Goal: Task Accomplishment & Management: Complete application form

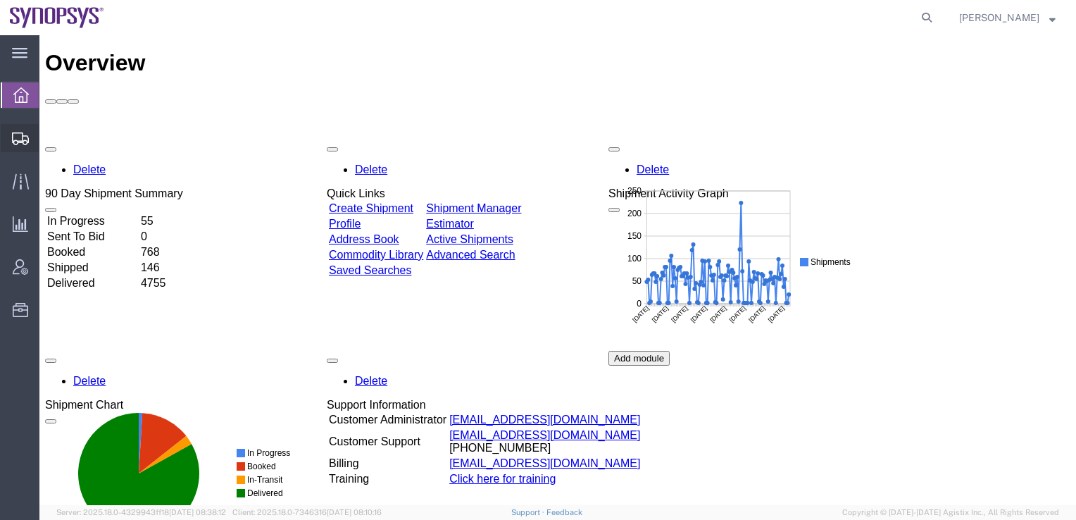
click at [0, 0] on span "Create Shipment" at bounding box center [0, 0] width 0 height 0
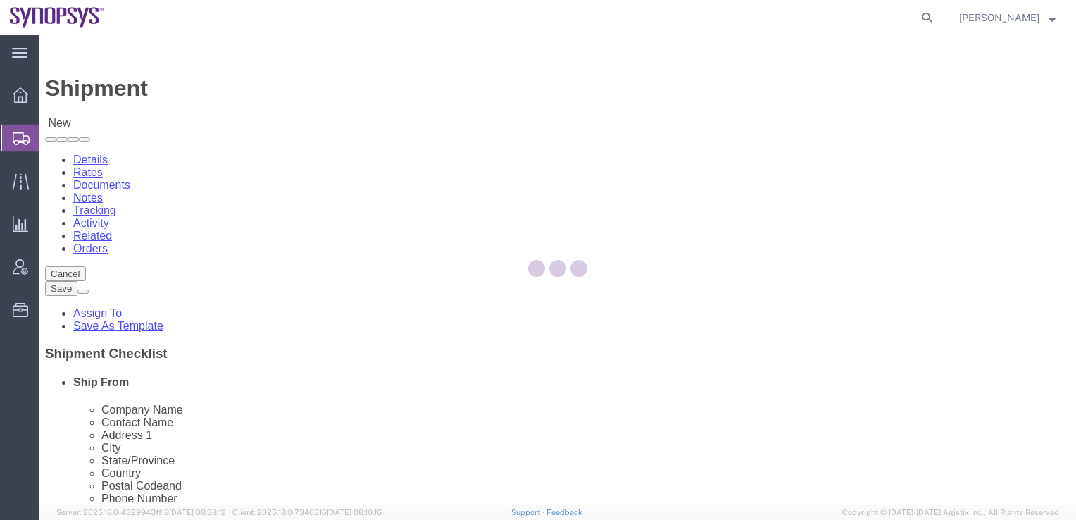
select select
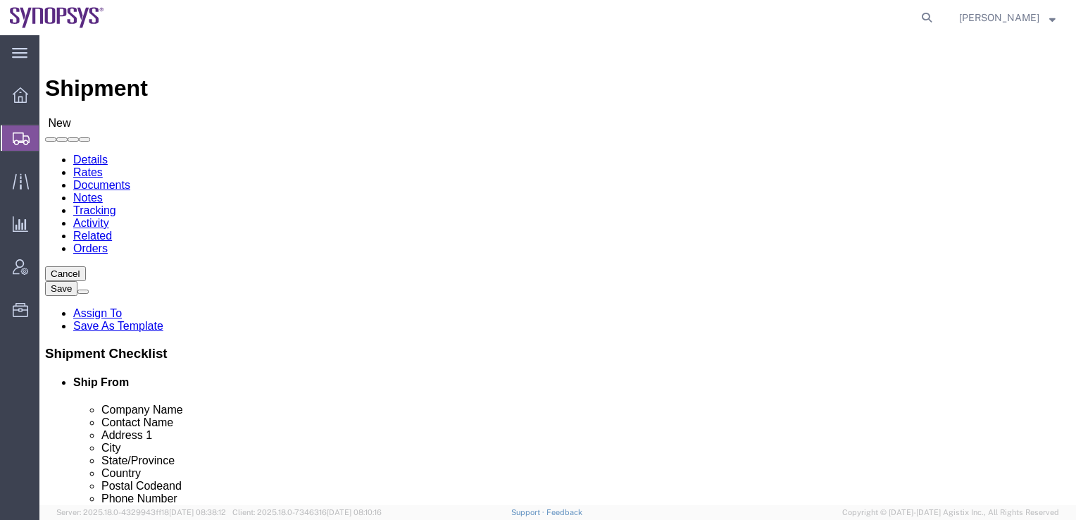
click input "text"
type input "CN"
select select "63087"
click input "text"
paste input "[PERSON_NAME] <[EMAIL_ADDRESS][DOMAIN_NAME]>"
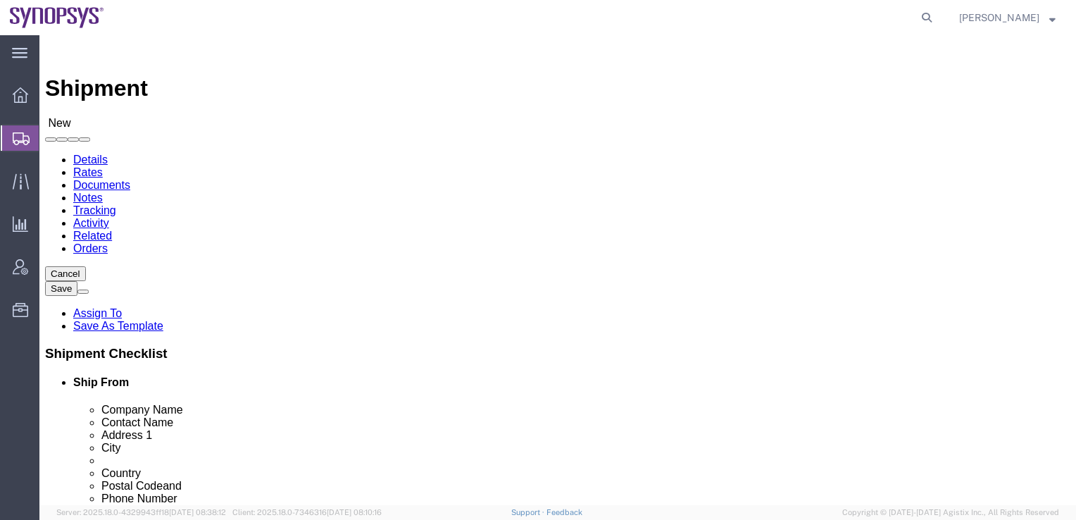
scroll to position [141, 0]
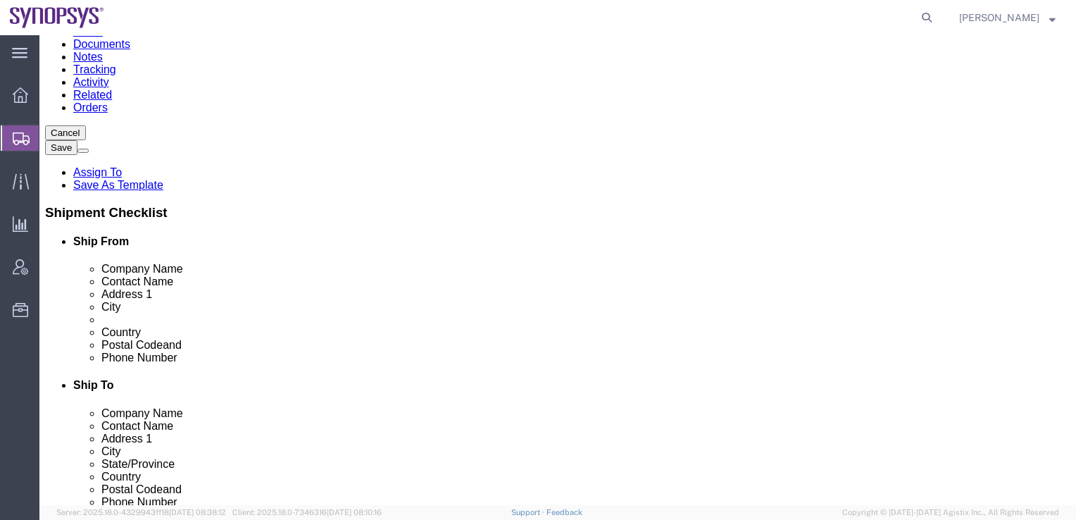
type input "JingXin Mao"
click input "text"
type input "200082"
select select
click input "text"
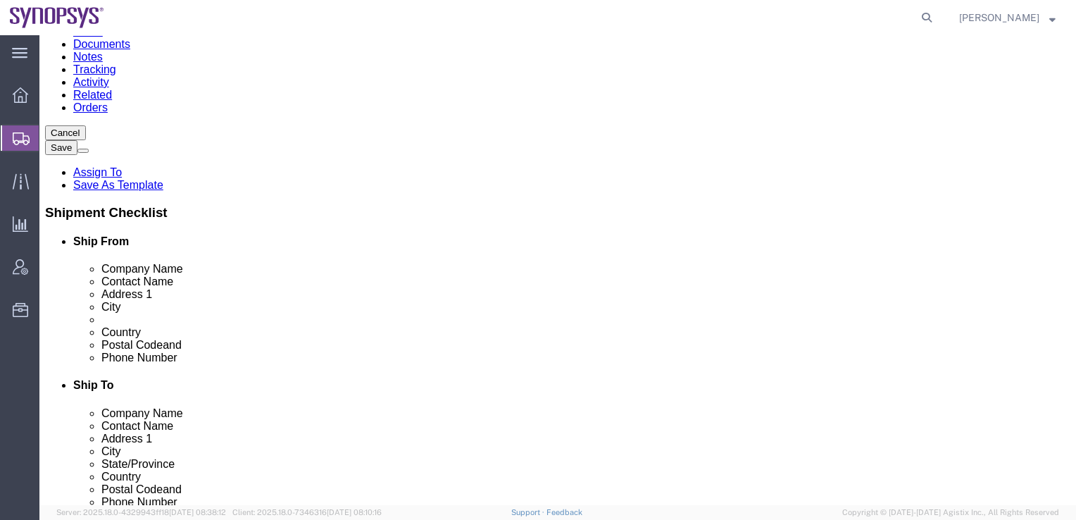
type input "18818051107"
click div "Location My Profile Location [GEOGRAPHIC_DATA] DE04 Agrate Brianza IT01 [GEOGRA…"
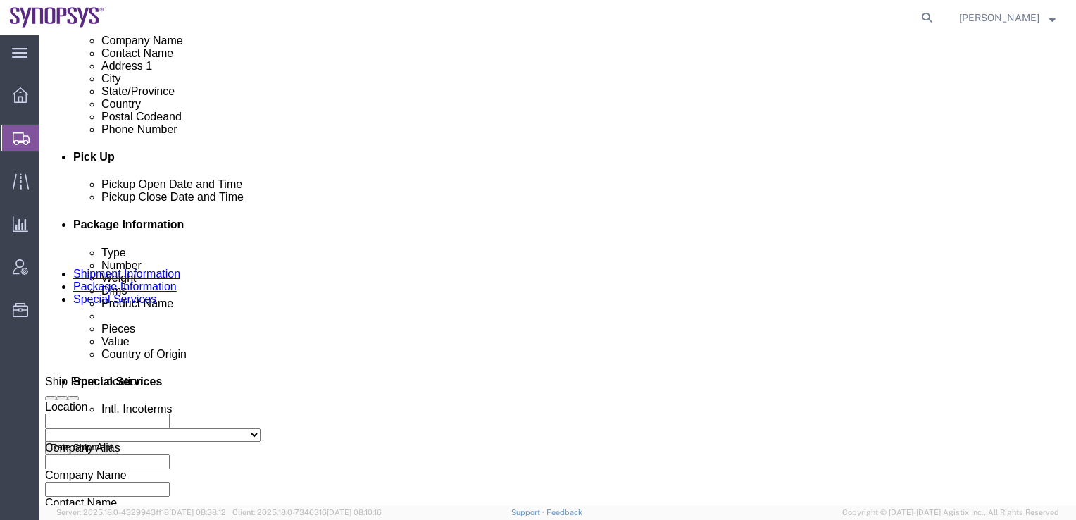
scroll to position [564, 0]
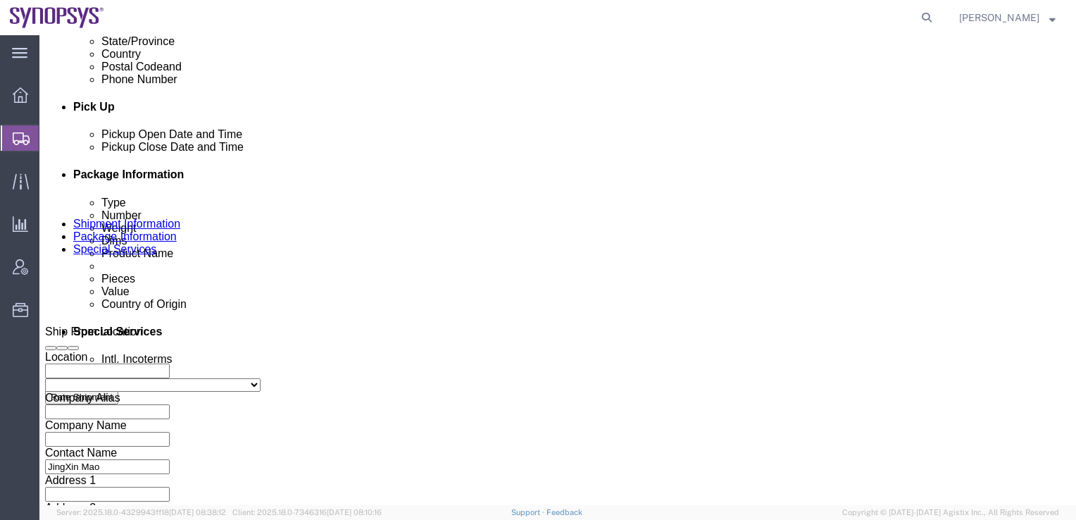
click div "[DATE] 5:00 PM"
click input "5:00 PM"
click input "2:00 PM"
type input "2:30 PM"
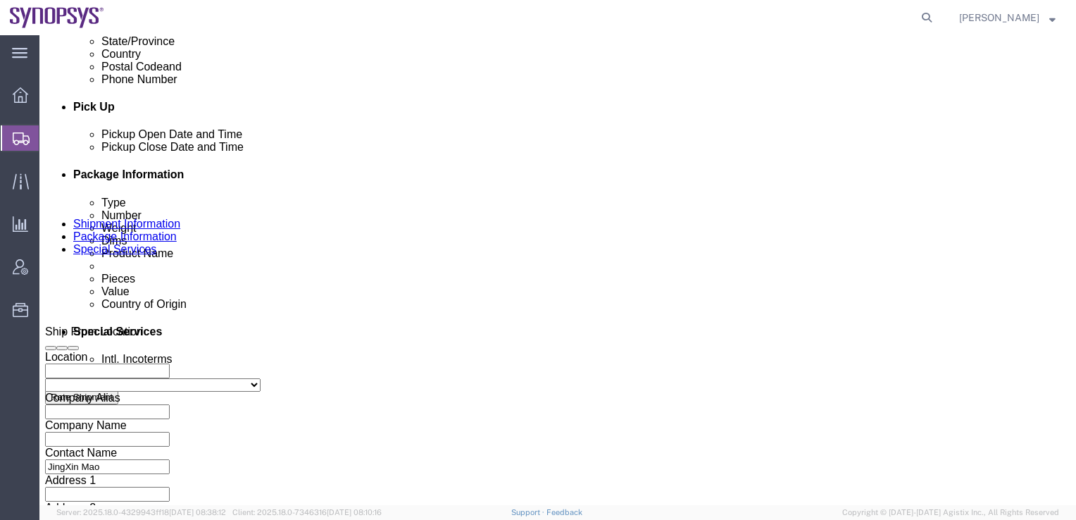
click button "Apply"
click div "[DATE] 3:30 PM"
type input "4:30 PM"
click button "Apply"
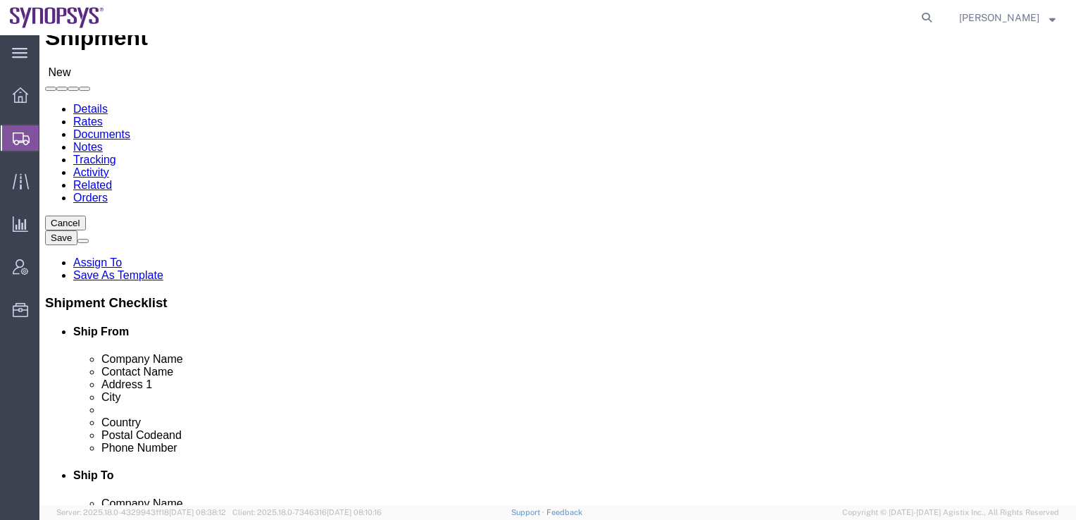
scroll to position [0, 0]
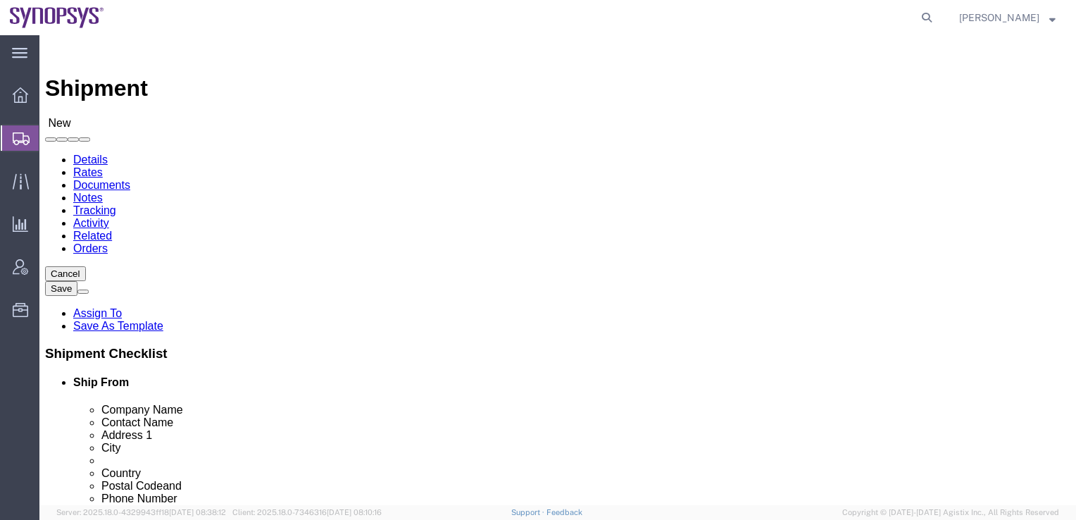
type input "kr"
select select "63142"
select select "13"
drag, startPoint x: 623, startPoint y: 321, endPoint x: 509, endPoint y: 306, distance: 115.1
click div "Location [GEOGRAPHIC_DATA] KR02 My Profile Location [GEOGRAPHIC_DATA] DE04 Agra…"
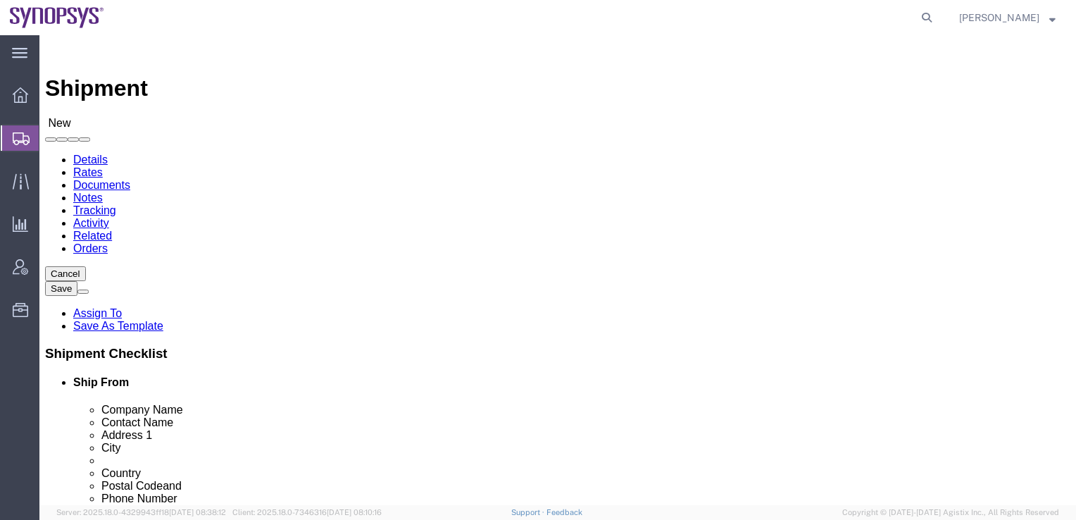
paste input "DSR C Tower,1-1, Samsungjeonja-ro"
type input "DSR C Tower,1-1, Samsungjeonja-ro"
select select
drag, startPoint x: 674, startPoint y: 338, endPoint x: 507, endPoint y: 335, distance: 167.0
click div "Address 2"
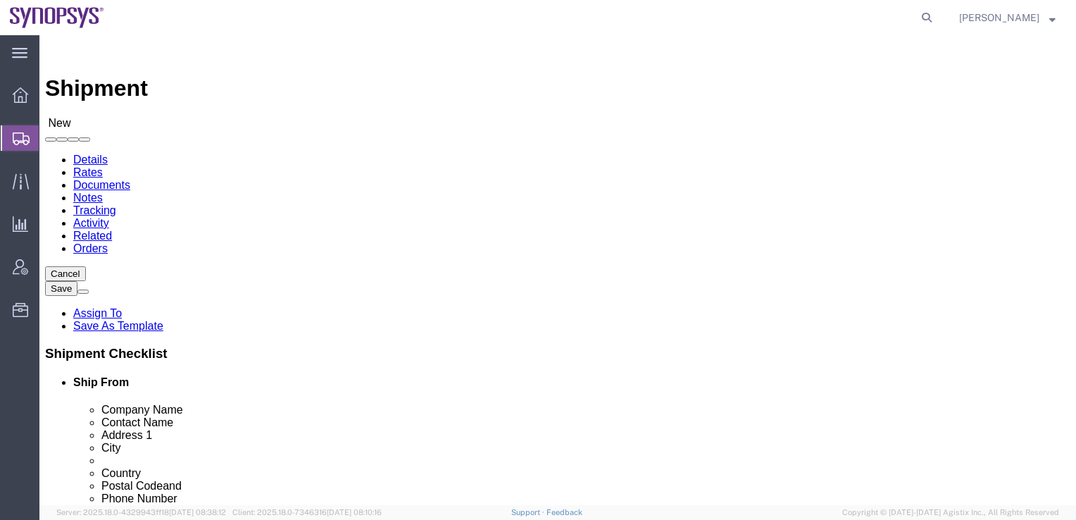
type input "235 Pangyoyeok-ro Bundang-gu"
drag, startPoint x: 581, startPoint y: 372, endPoint x: 511, endPoint y: 370, distance: 69.1
click div
type input "Seongnam-si"
click input "text"
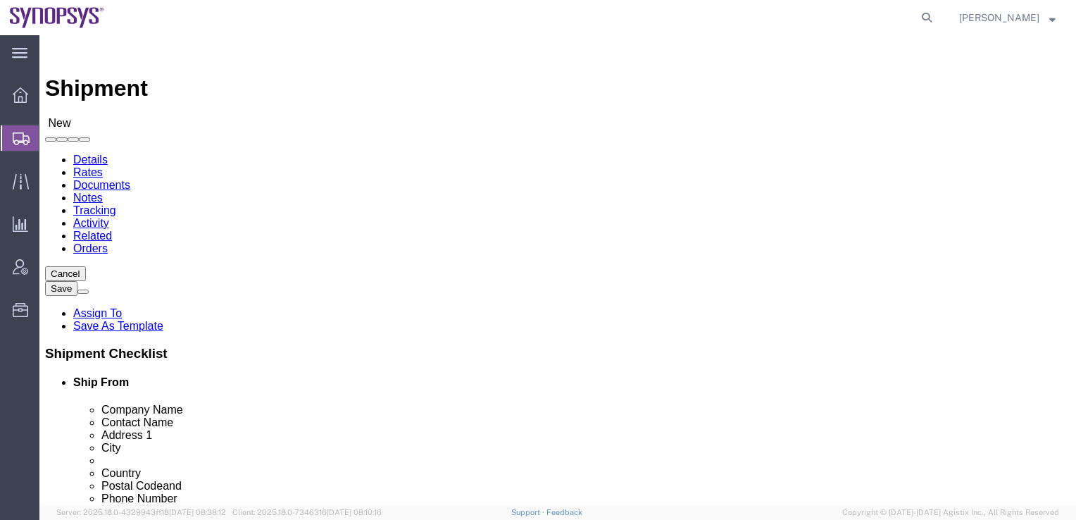
paste input "Hwaseong-si, Gyeonggi-do"
type input "Hwaseong-si, Gyeonggi-do"
drag, startPoint x: 595, startPoint y: 394, endPoint x: 533, endPoint y: 392, distance: 62.0
drag, startPoint x: 573, startPoint y: 450, endPoint x: 502, endPoint y: 446, distance: 72.0
click div "Postal Code"
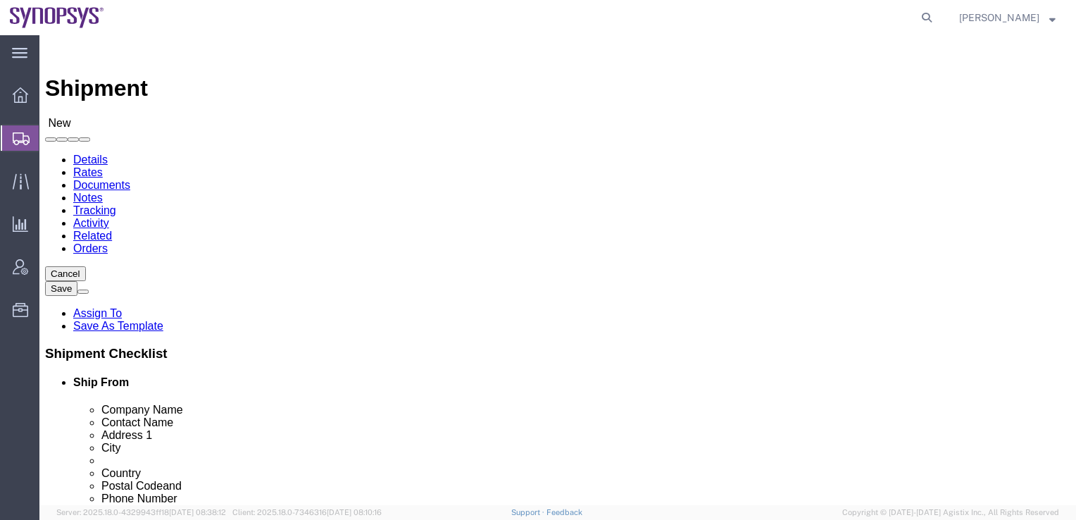
paste input "8448"
type input "18448"
click input "text"
paste input "Yeni Sul"
type input "Yeni Sul"
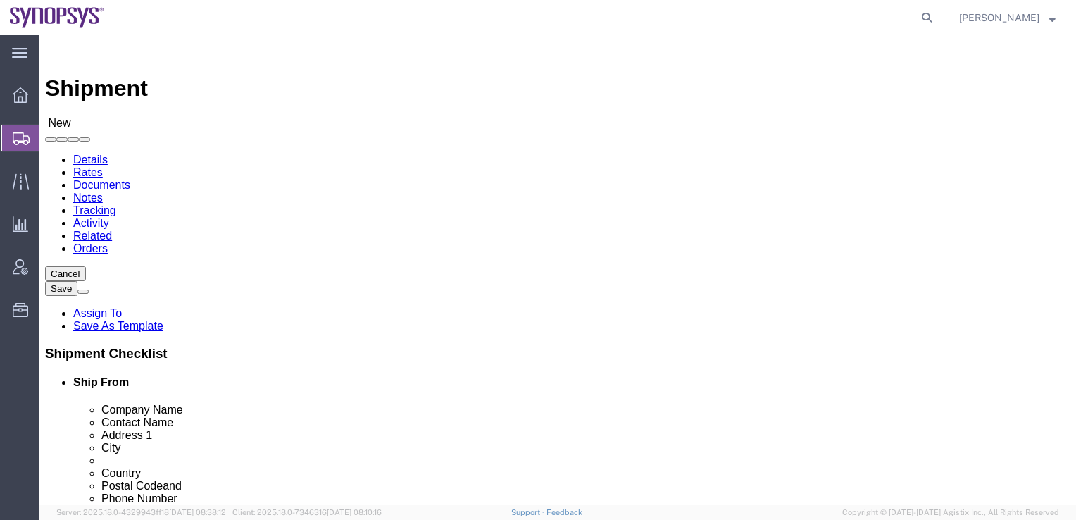
drag, startPoint x: 676, startPoint y: 264, endPoint x: 507, endPoint y: 264, distance: 169.8
click div "Company Name"
drag, startPoint x: 564, startPoint y: 262, endPoint x: 494, endPoint y: 262, distance: 69.7
click div "Company Name Sumsng"
paste input "amsung"
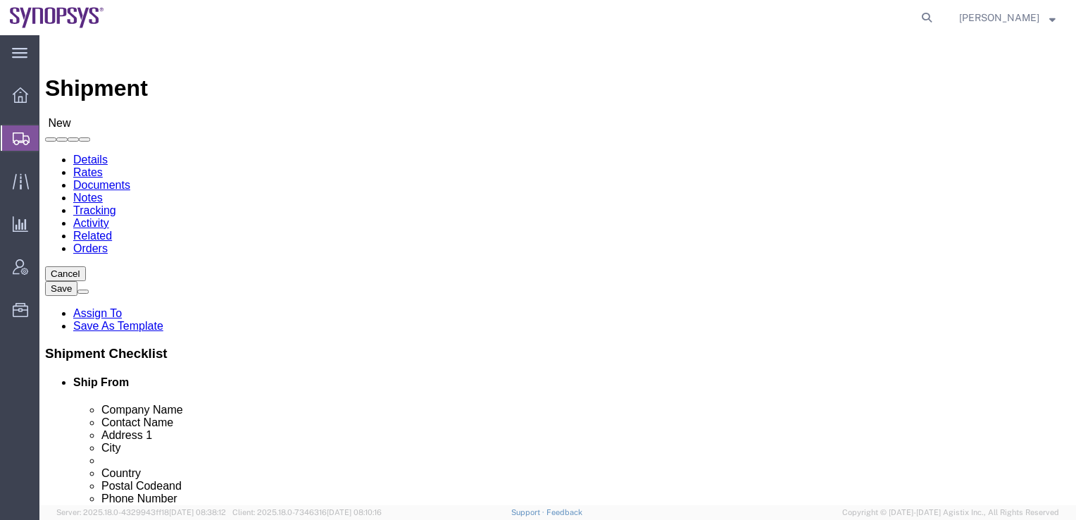
type input "Samsung"
click label "Address 2"
drag, startPoint x: 650, startPoint y: 343, endPoint x: 583, endPoint y: 343, distance: 66.2
click input "Hwaseong-si, Gyeonggi-do"
click input "text"
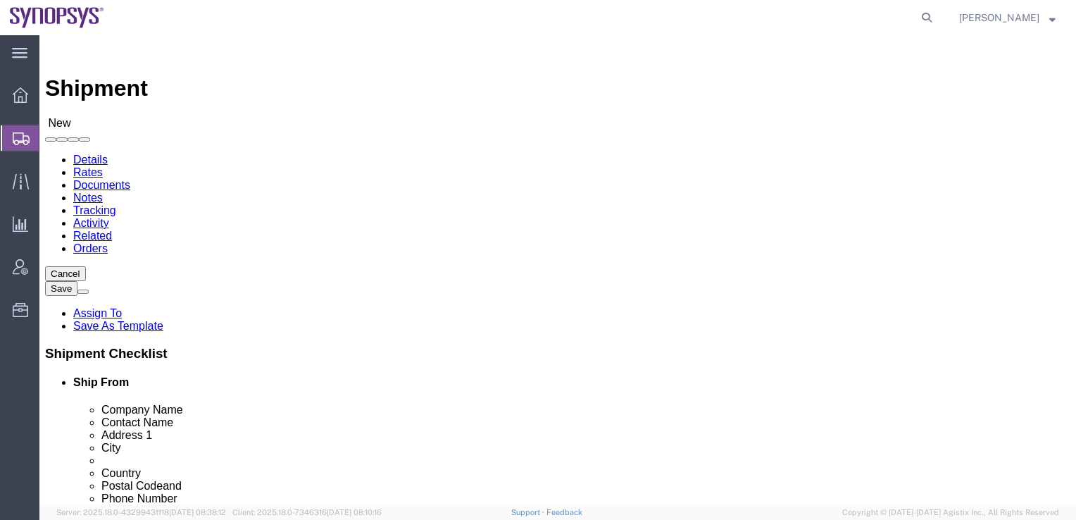
paste input "Gyeonggi-do"
type input "Gyeonggi-do"
select select
drag, startPoint x: 652, startPoint y: 349, endPoint x: 589, endPoint y: 338, distance: 64.3
click input "Hwaseong-si, Gyeonggi-do"
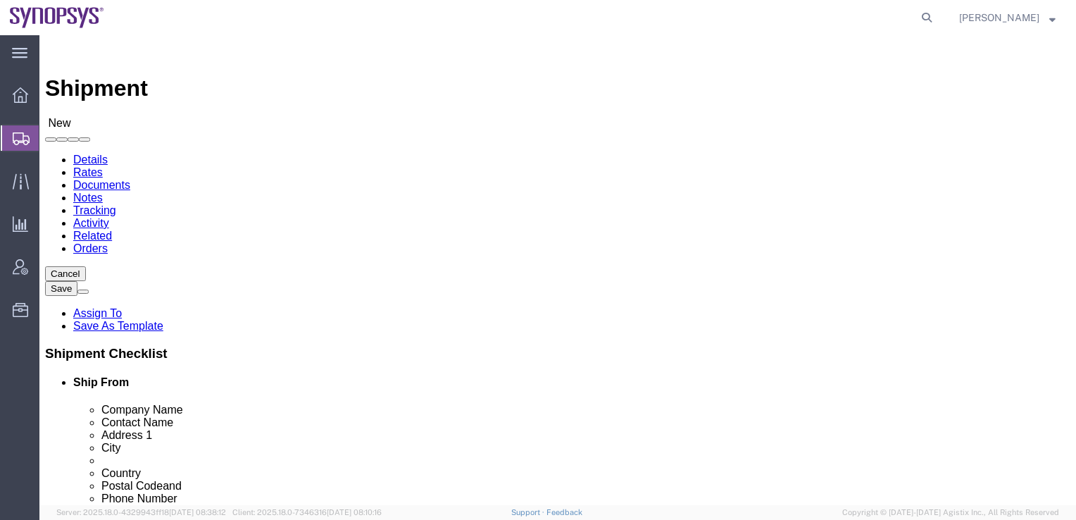
type input "Hwaseong-si"
click label "City"
drag, startPoint x: 569, startPoint y: 239, endPoint x: 510, endPoint y: 239, distance: 59.2
click div
type input "KR02"
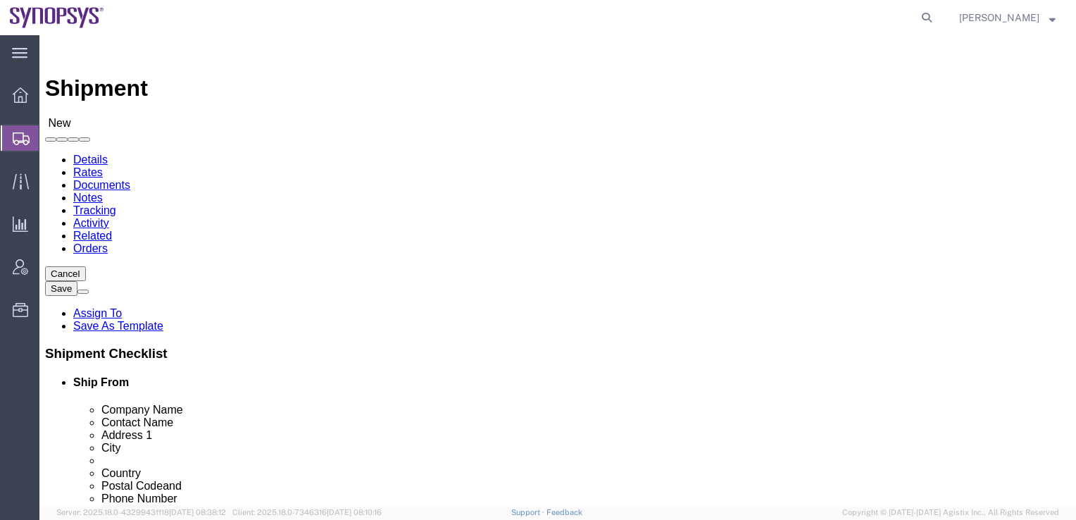
click div "Location My Profile Location [GEOGRAPHIC_DATA] DE04 Agrate Brianza IT01 [GEOGRA…"
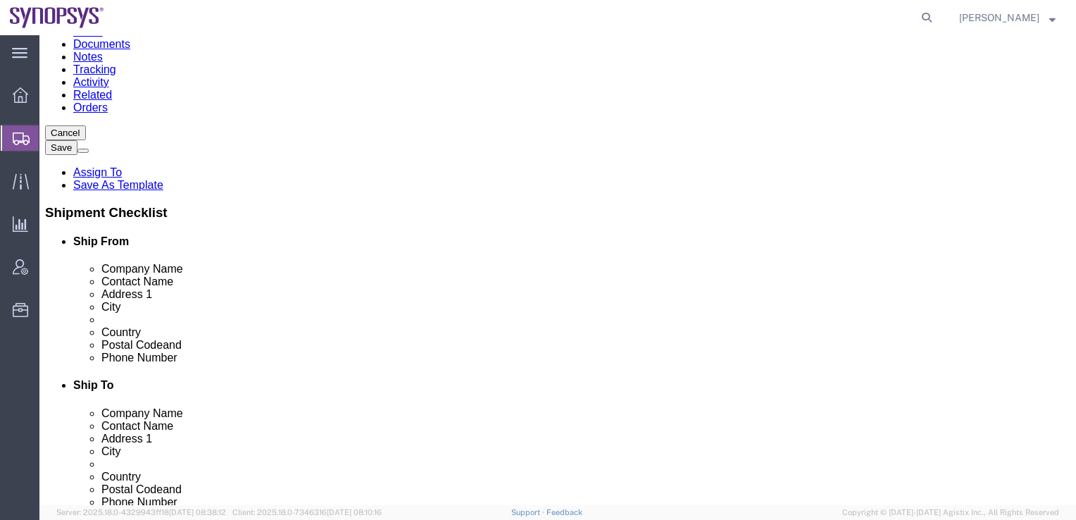
scroll to position [352, 0]
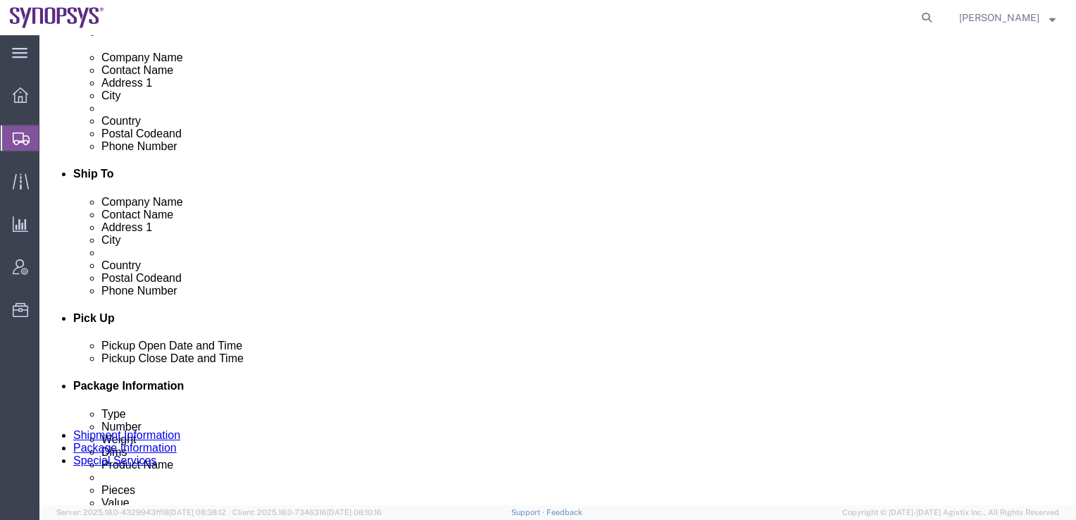
click icon
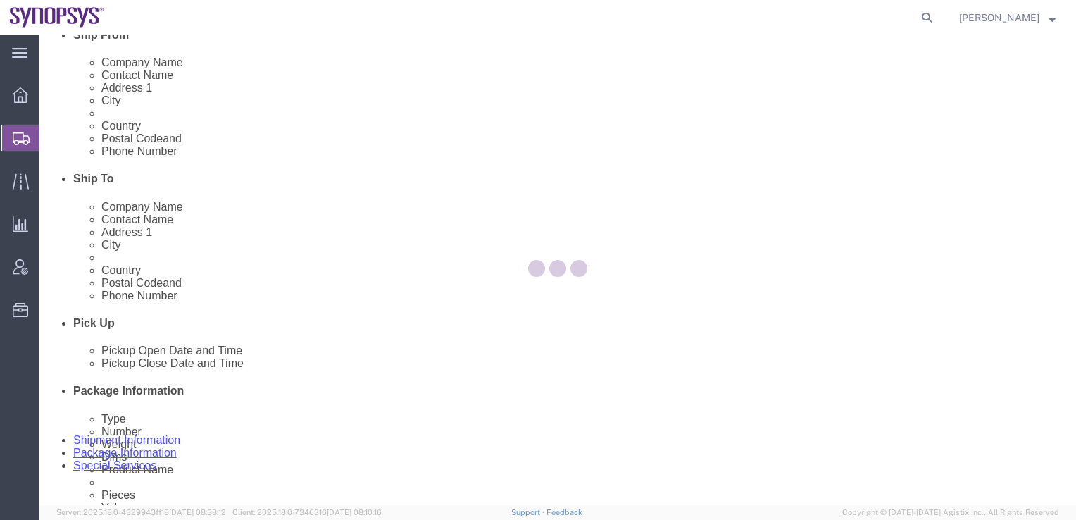
scroll to position [5, 0]
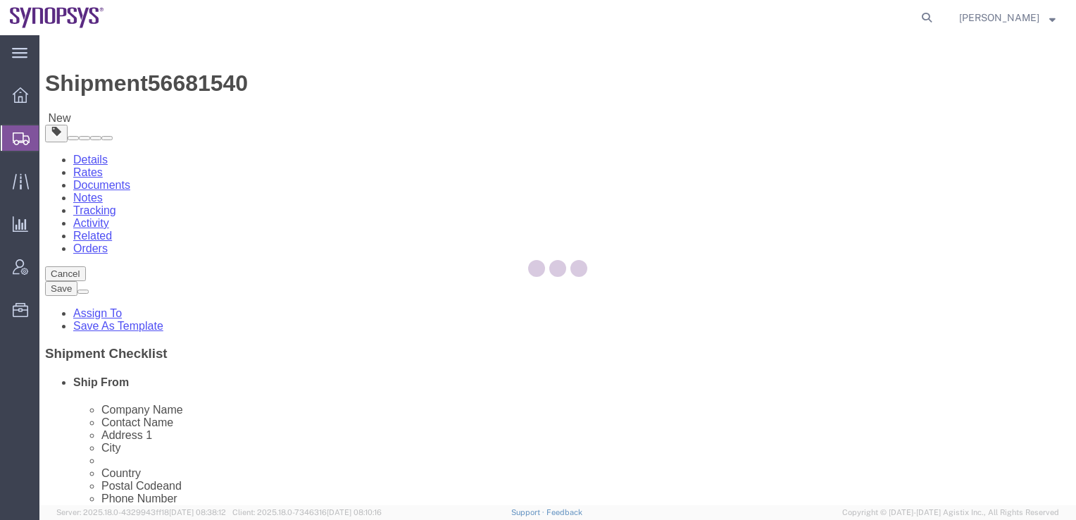
select select "CBOX"
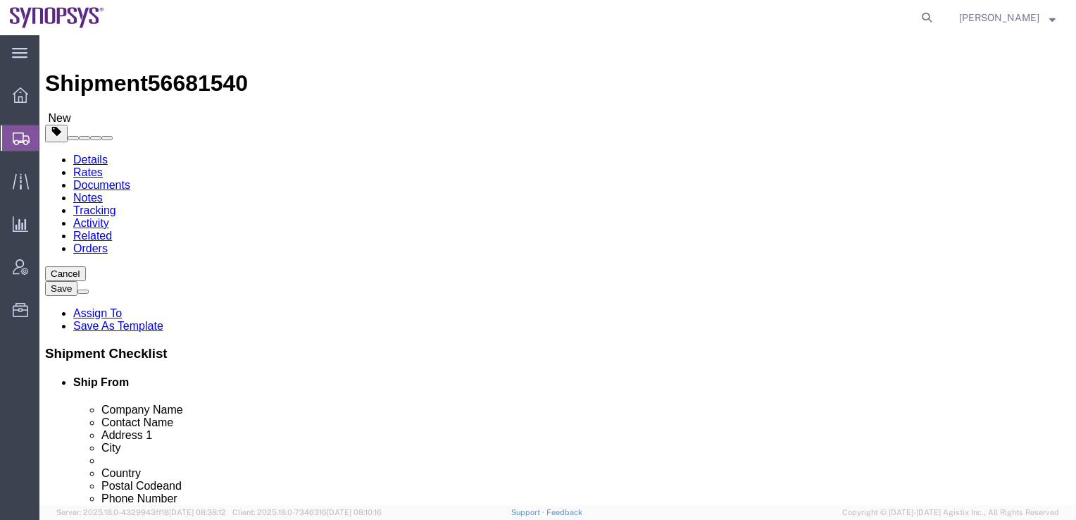
click select "Select Bale(s) Basket(s) Bolt(s) Bottle(s) Buckets Bulk Bundle(s) Can(s) Cardbo…"
click div "x Package Type Select Bale(s) Basket(s) Bolt(s) Bottle(s) Buckets Bulk Bundle(s…"
click select "Select cm ft in"
select select "CM"
click select "Select cm ft in"
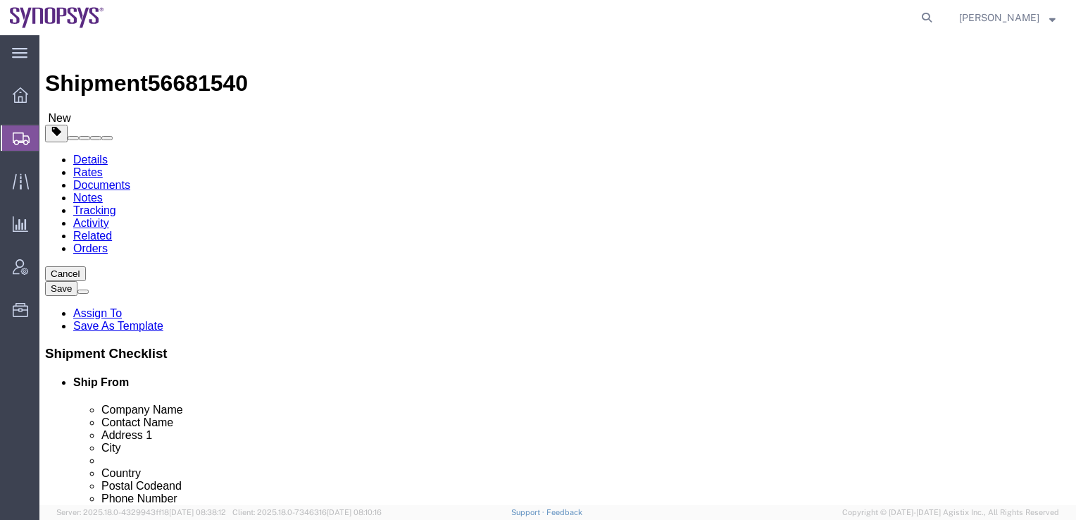
click select "Select kgs lbs"
select select "KGS"
click select "Select kgs lbs"
drag, startPoint x: 170, startPoint y: 346, endPoint x: 125, endPoint y: 349, distance: 45.9
click div "Weight 0.00 Select kgs lbs Ship. t°"
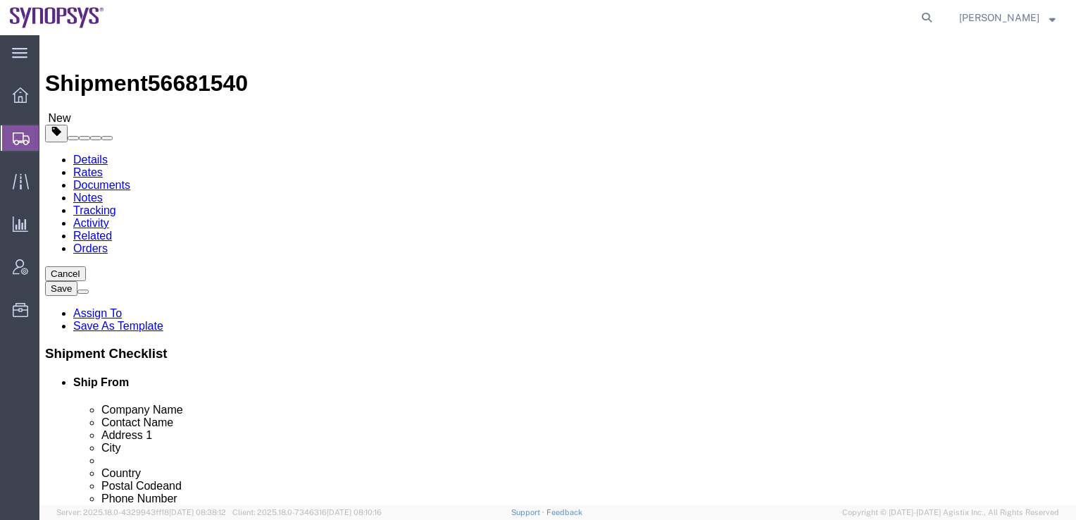
type input "33"
click input "text"
type input "55"
click input "text"
type input "37"
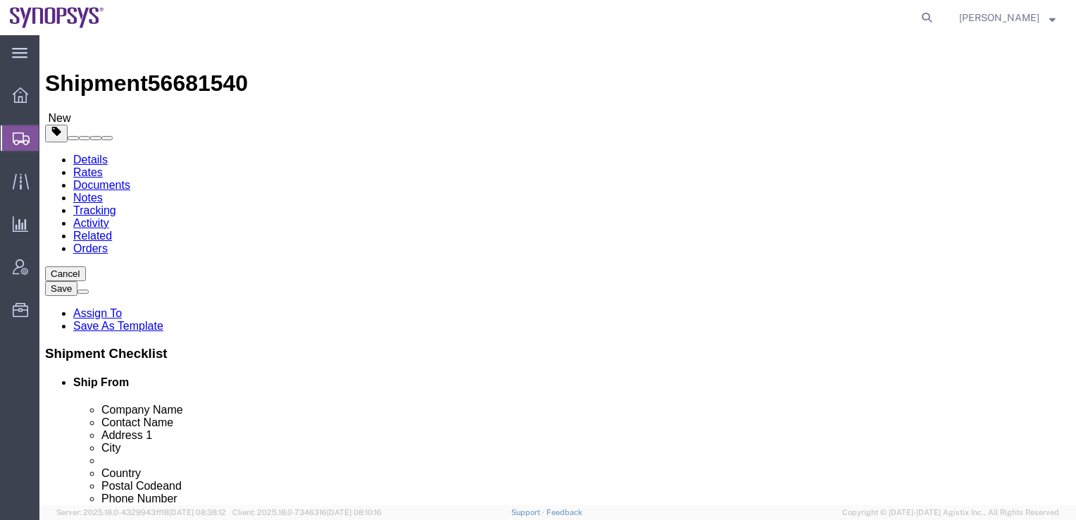
click input "text"
type input "41"
click link "Add Content"
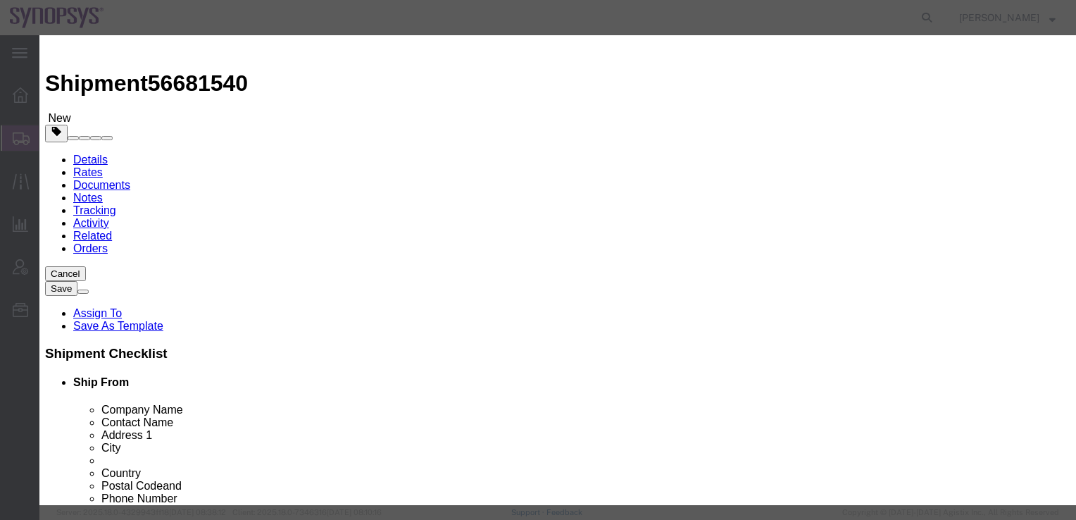
click input "text"
paste input "air block curtain"
type input "air block curtain"
click textarea
paste textarea "air block curtain"
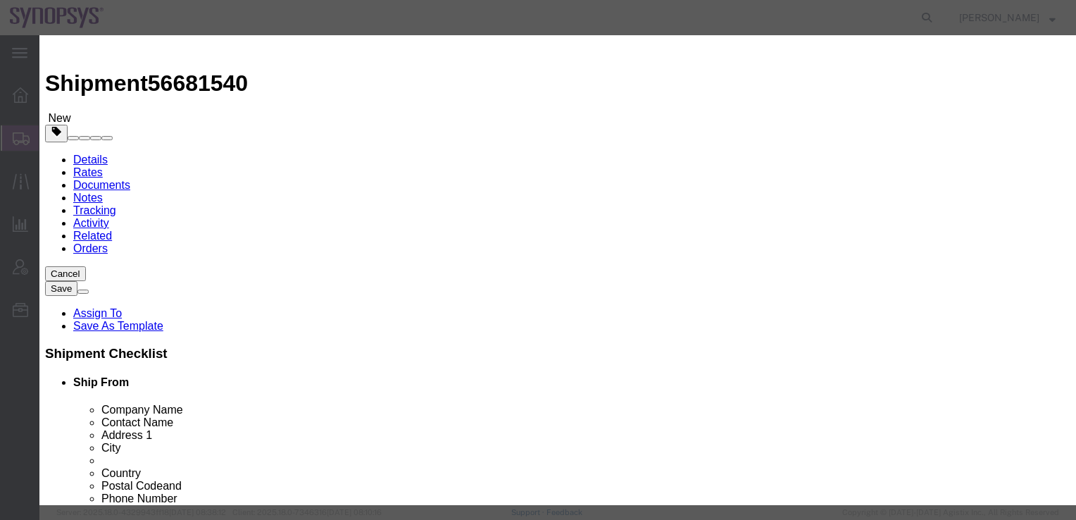
type textarea "air block curtain"
drag, startPoint x: 283, startPoint y: 128, endPoint x: 267, endPoint y: 130, distance: 15.6
click div "0"
type input "11"
click input "text"
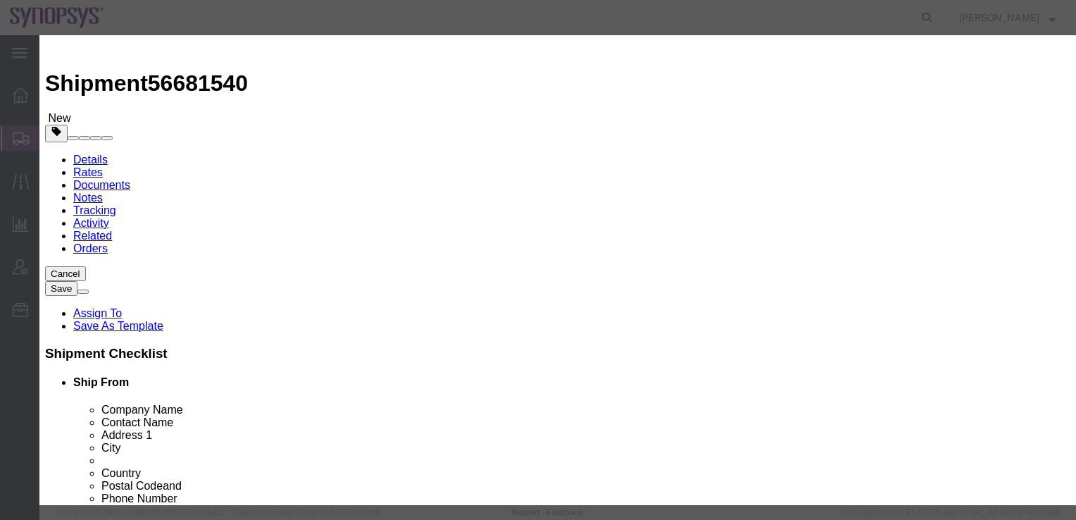
type input "600"
click select "Select [GEOGRAPHIC_DATA] [GEOGRAPHIC_DATA] [GEOGRAPHIC_DATA] [GEOGRAPHIC_DATA] …"
select select "CN"
click select "Select [GEOGRAPHIC_DATA] [GEOGRAPHIC_DATA] [GEOGRAPHIC_DATA] [GEOGRAPHIC_DATA] …"
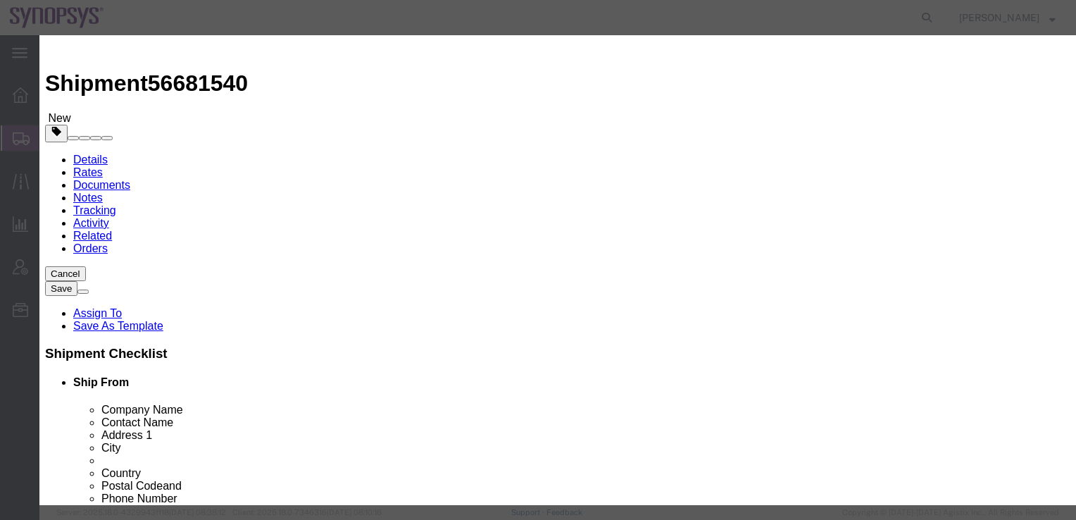
type input "3926909090"
click button "Save & Close"
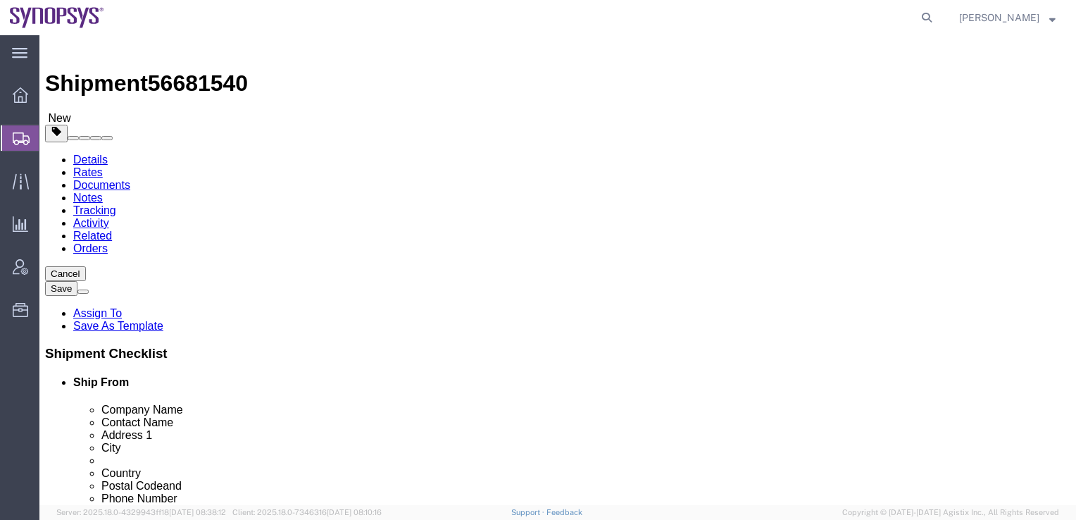
click icon
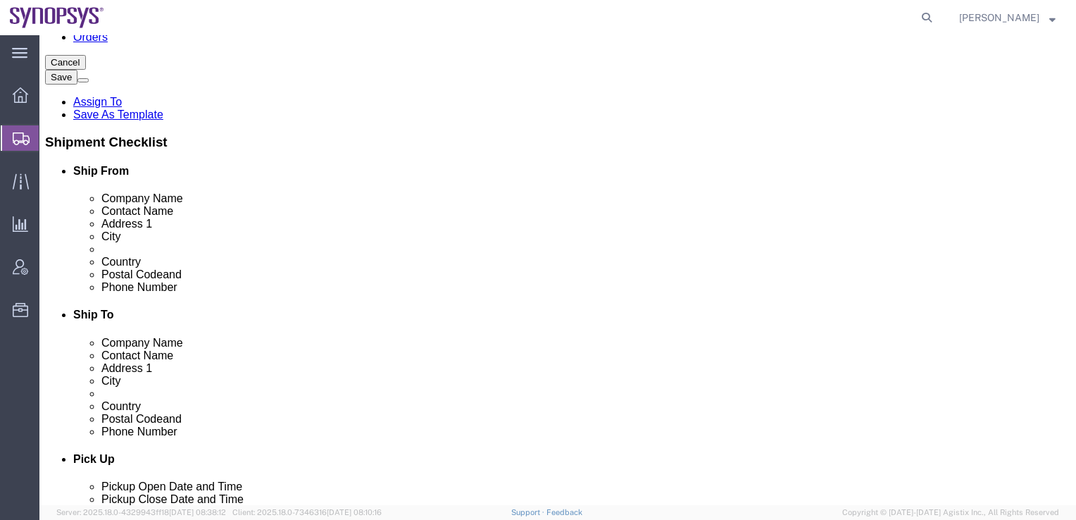
click input "text"
paste input "02 3404 2700"
click input "02 3404 2700"
click input "023404 2700"
type input "0234042700"
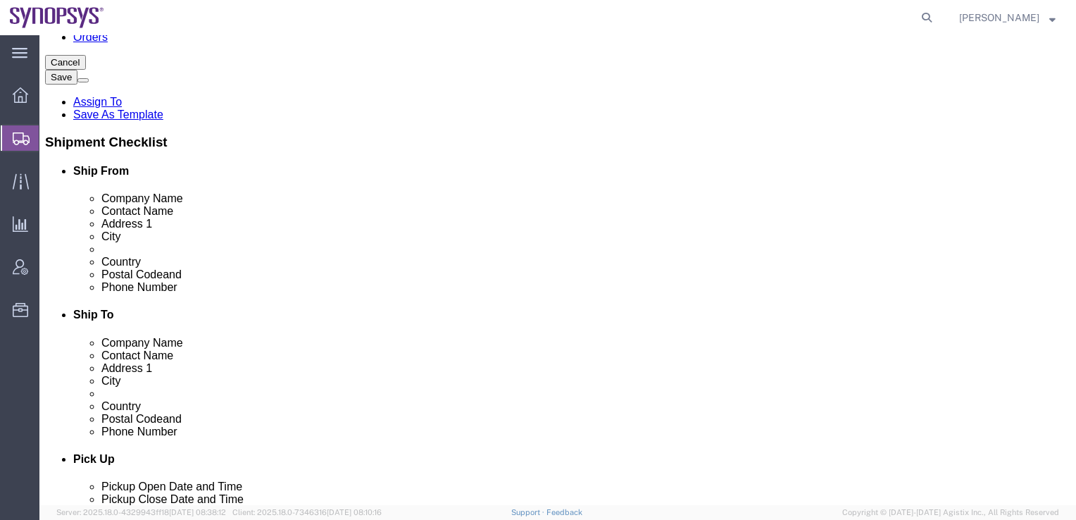
click input "text"
type input "12574"
click div "Pickup Date and Time"
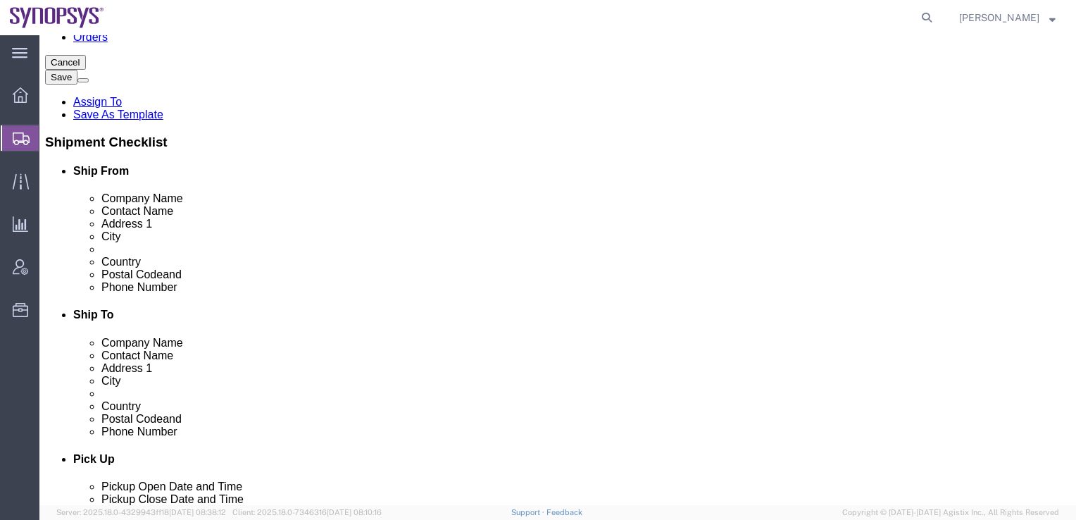
drag, startPoint x: 702, startPoint y: 256, endPoint x: 724, endPoint y: 259, distance: 21.2
click div "12574 1"
click link "Package Information"
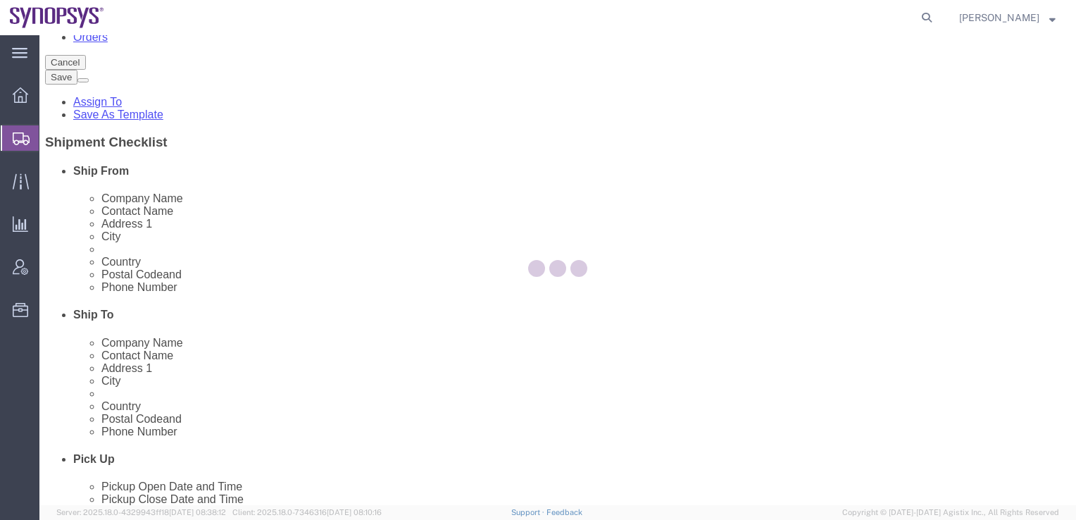
scroll to position [159, 0]
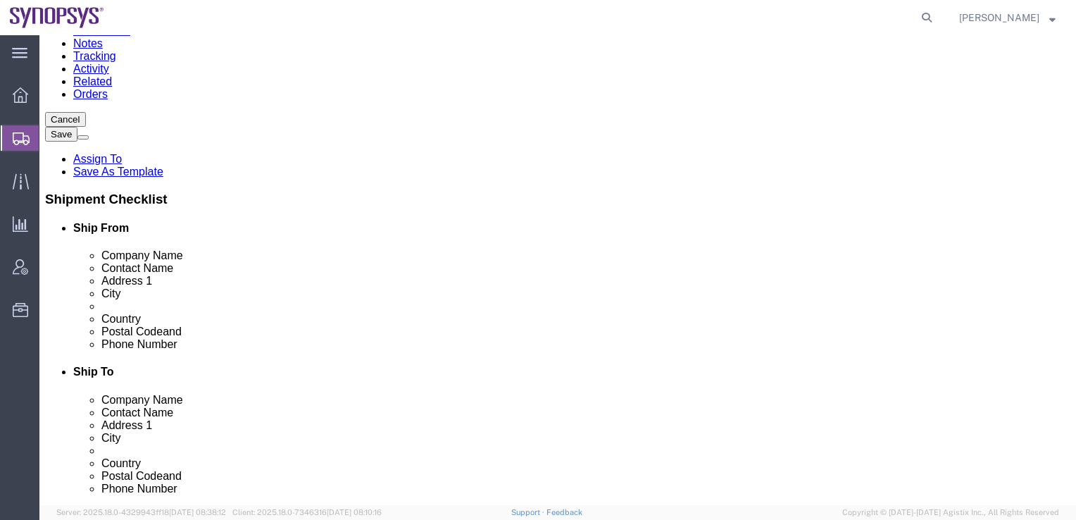
click link "Special Services"
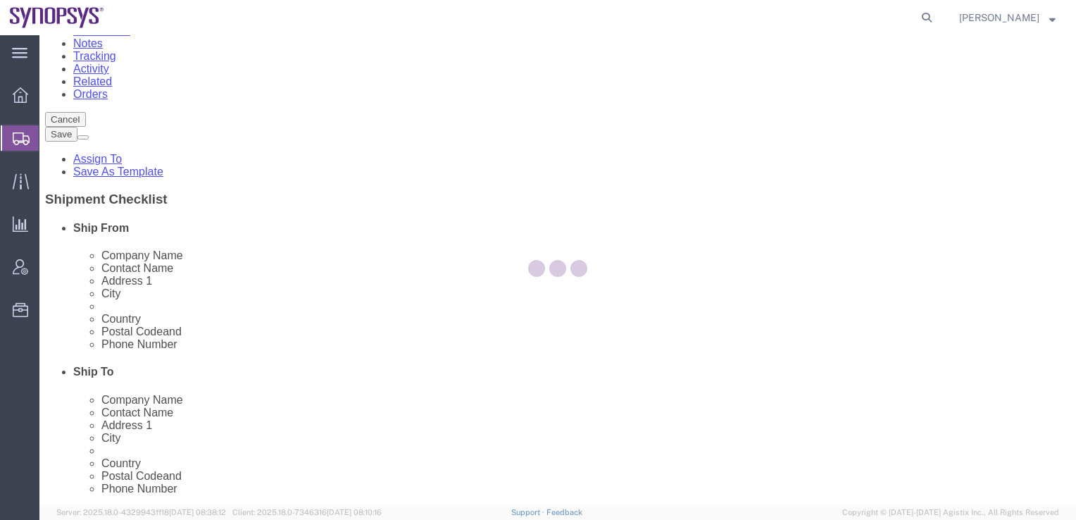
select select
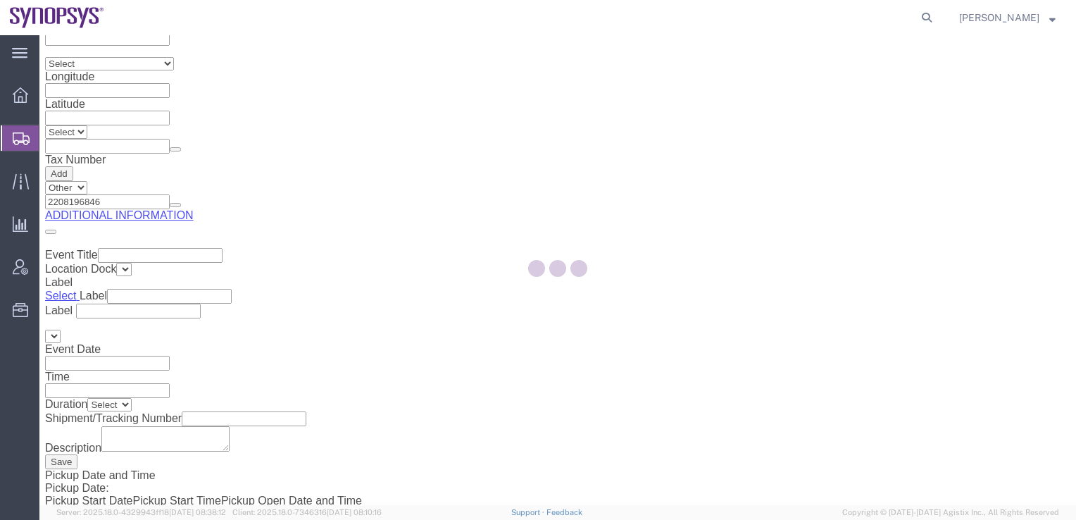
select select "COSTCENTER"
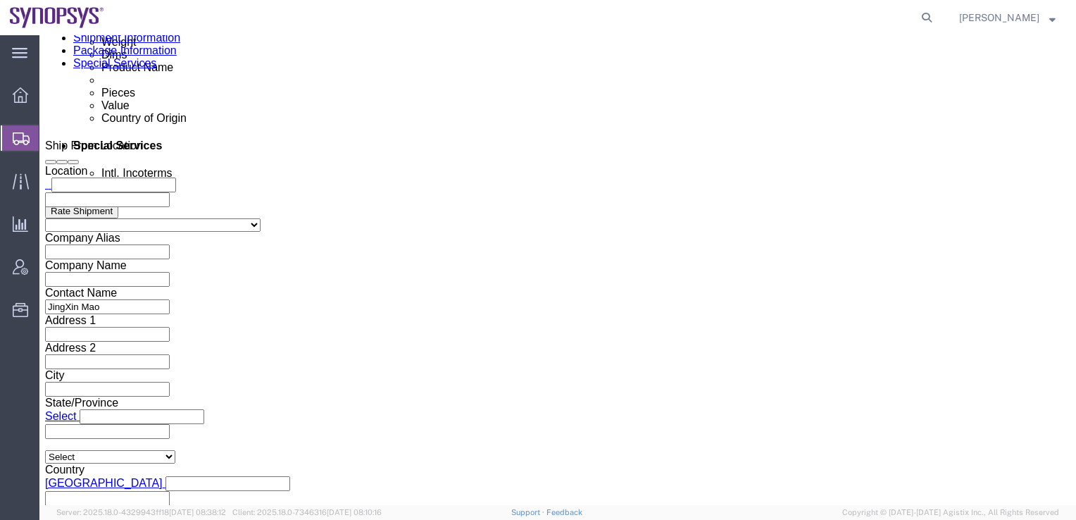
scroll to position [543, 0]
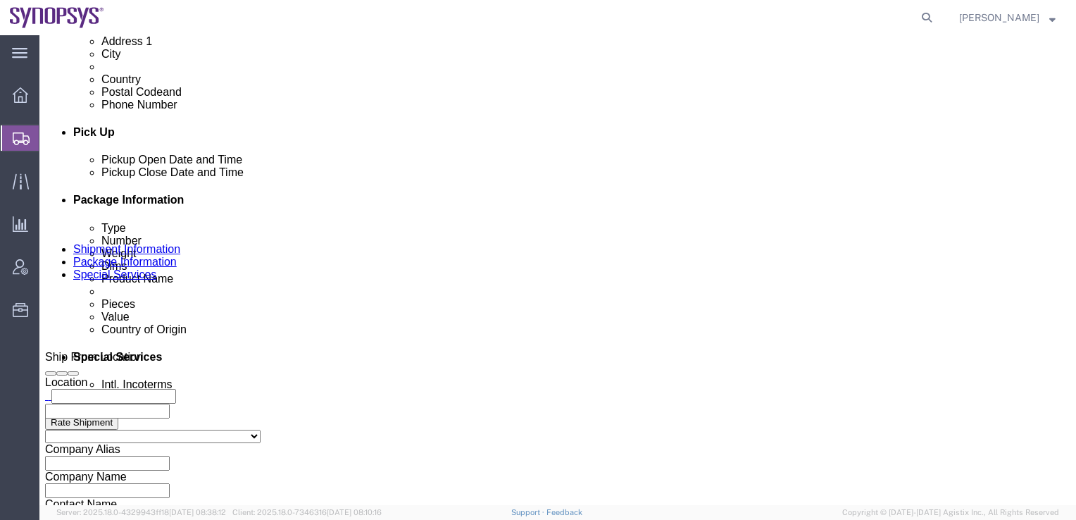
click select "Select Carriage Insurance Paid Carriage Paid To Cost and Freight Cost Insurance…"
select select "DAP"
click select "Select Carriage Insurance Paid Carriage Paid To Cost and Freight Cost Insurance…"
select select "SHIP"
select select "RCPN"
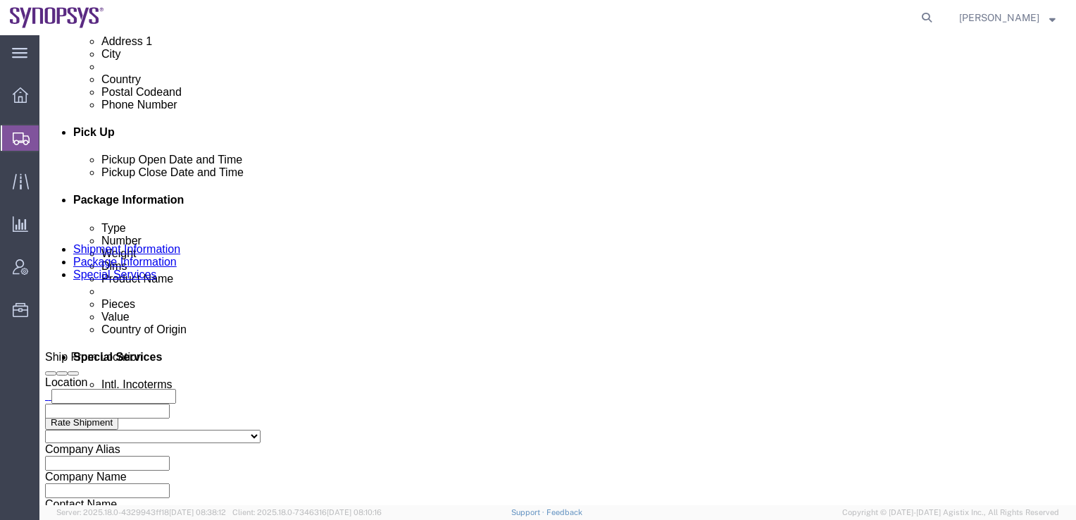
type input "26054"
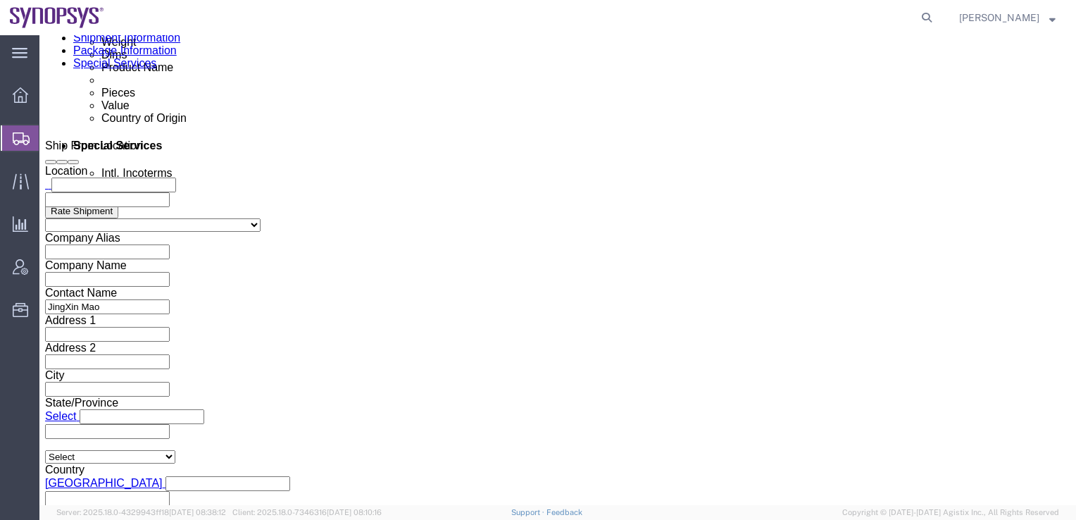
click input "text"
type input "[EMAIL_ADDRESS][DOMAIN_NAME]"
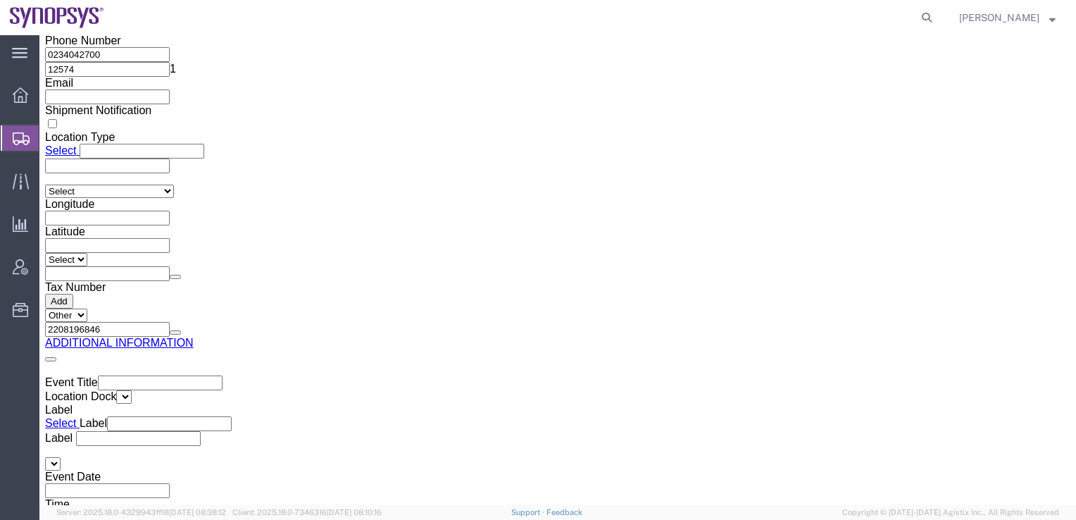
scroll to position [2317, 0]
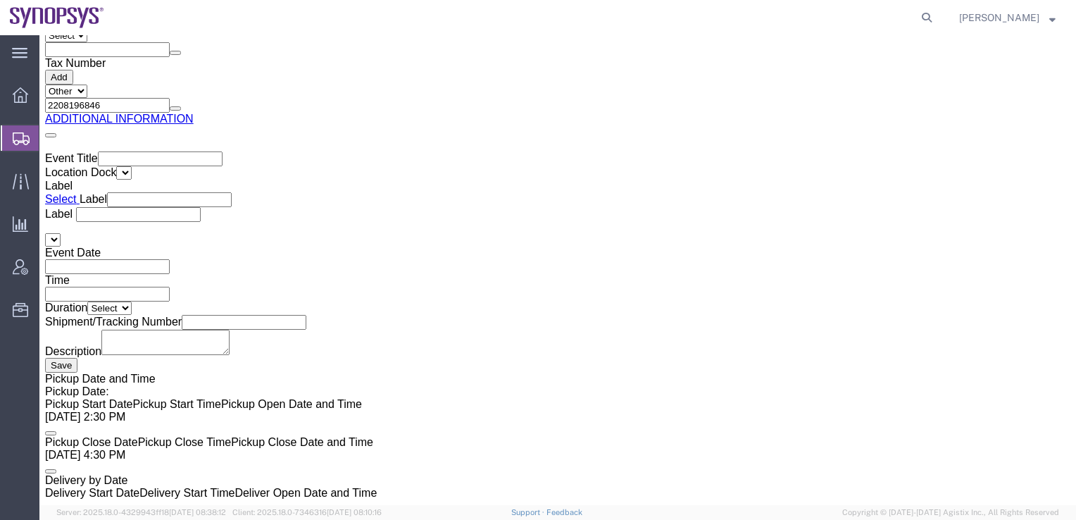
click button "Save"
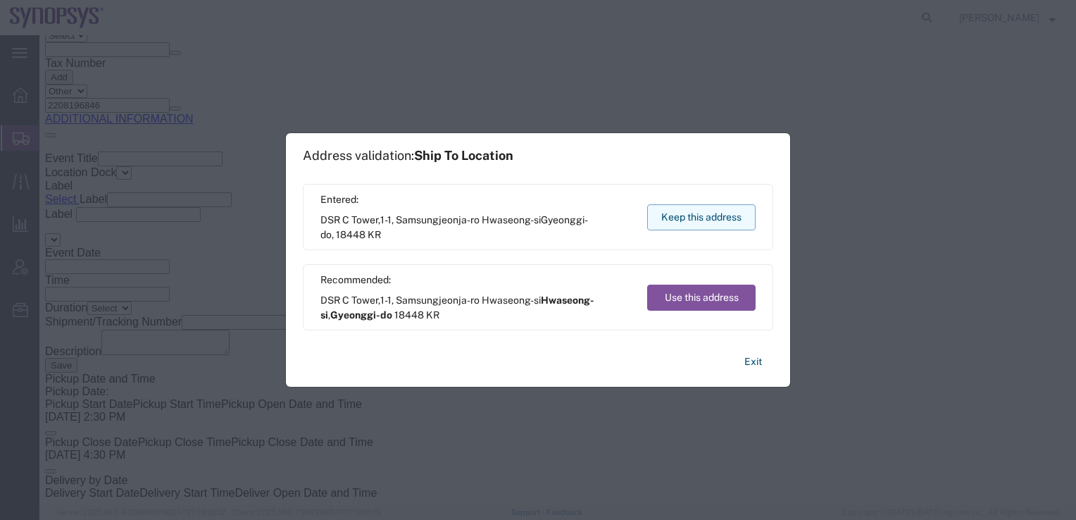
click at [695, 219] on button "Keep this address" at bounding box center [701, 217] width 108 height 26
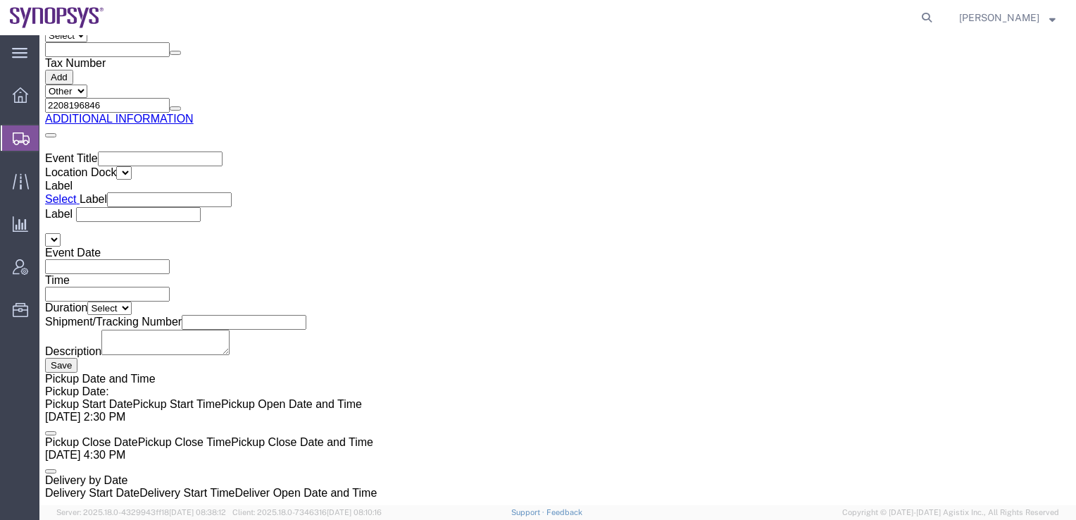
click button "Rate Shipment"
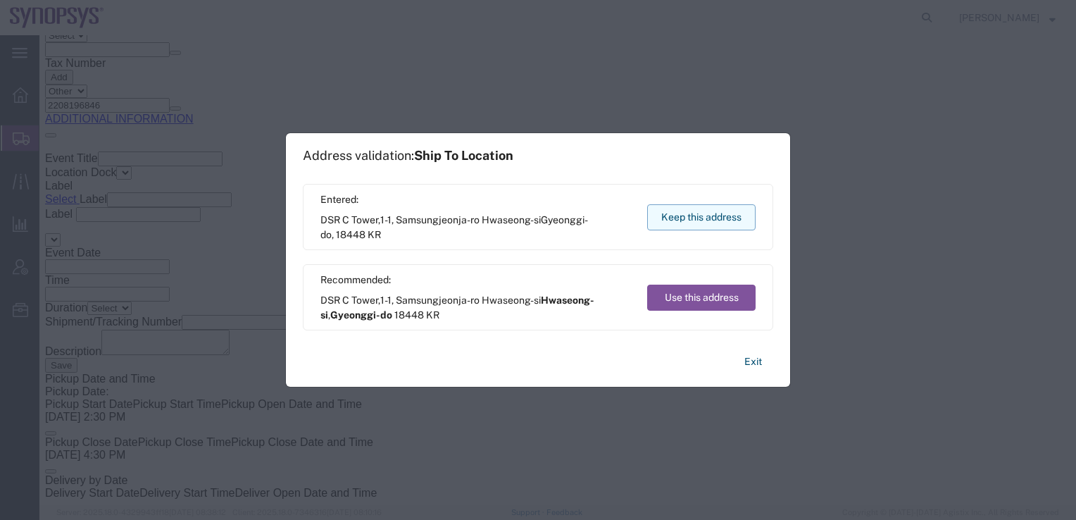
click at [702, 216] on button "Keep this address" at bounding box center [701, 217] width 108 height 26
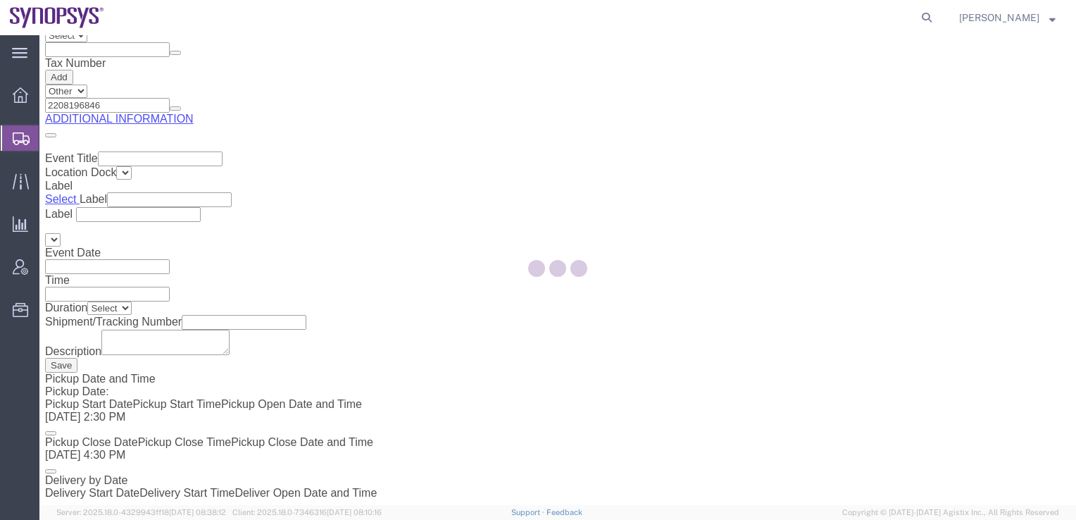
scroll to position [0, 0]
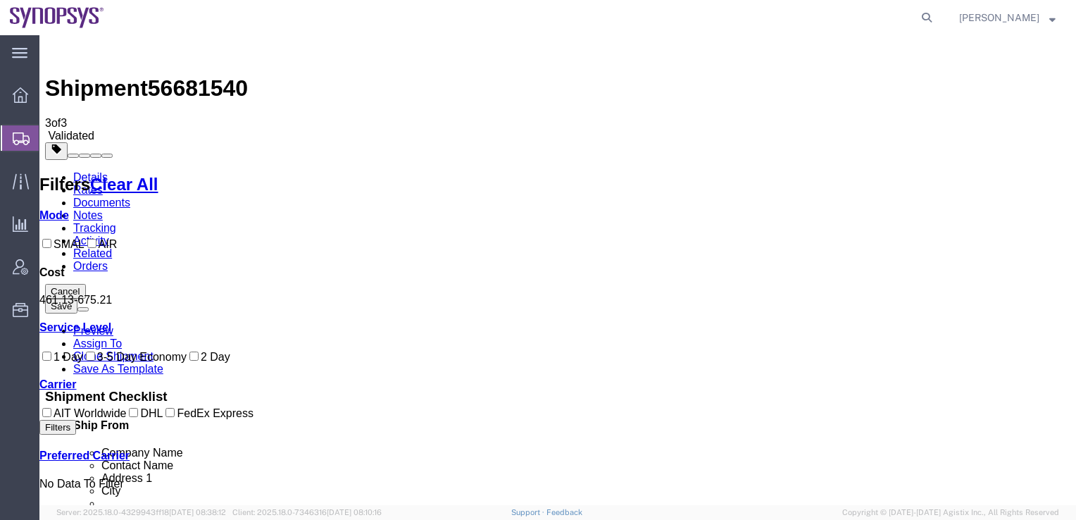
click at [116, 222] on link "Tracking" at bounding box center [94, 228] width 43 height 12
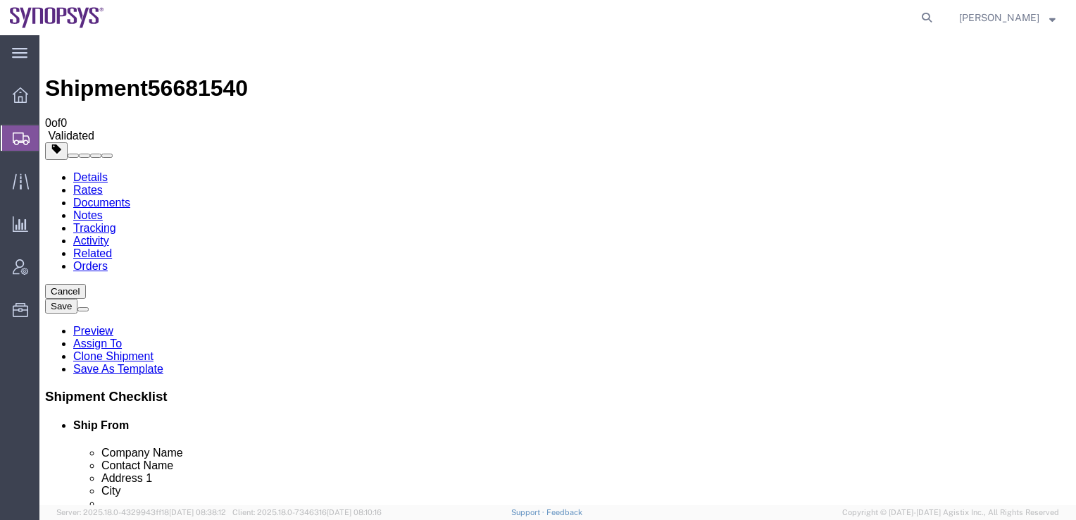
click at [130, 197] on link "Documents" at bounding box center [101, 203] width 57 height 12
click at [86, 171] on link "Details" at bounding box center [90, 177] width 35 height 12
click input "Samsung"
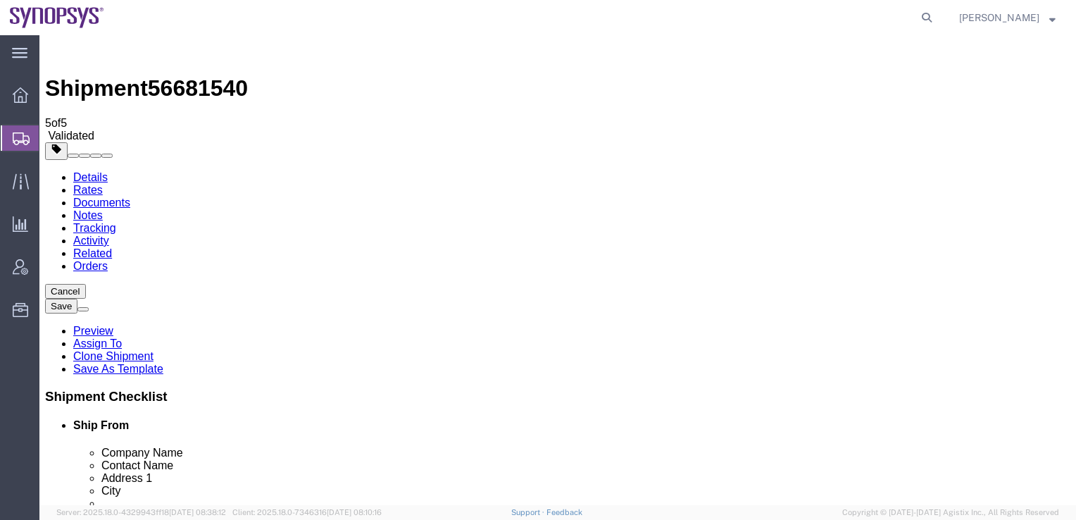
paste input "DSR"
type input "Samsung DSR"
click div "Shipment Information Package Information Special Services"
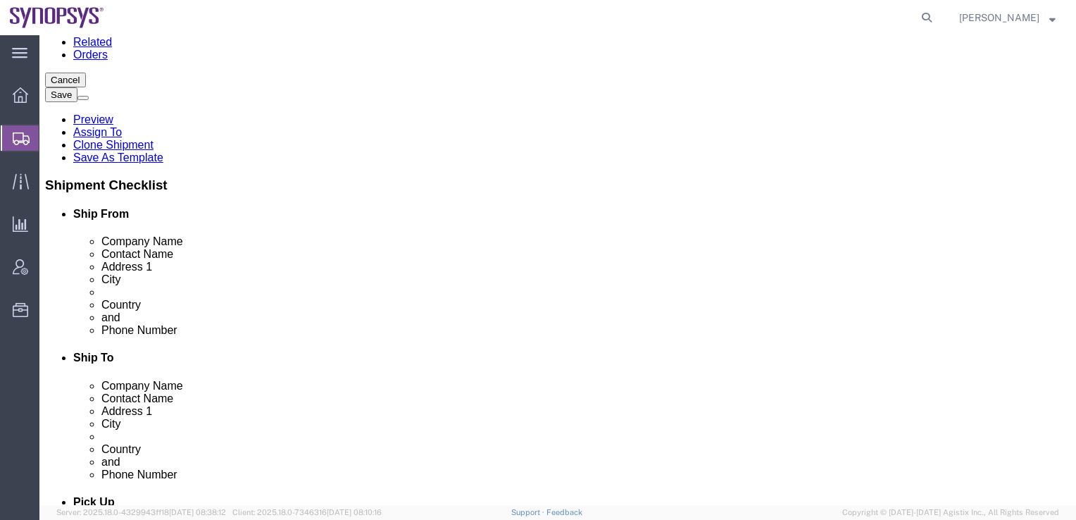
scroll to position [70, 0]
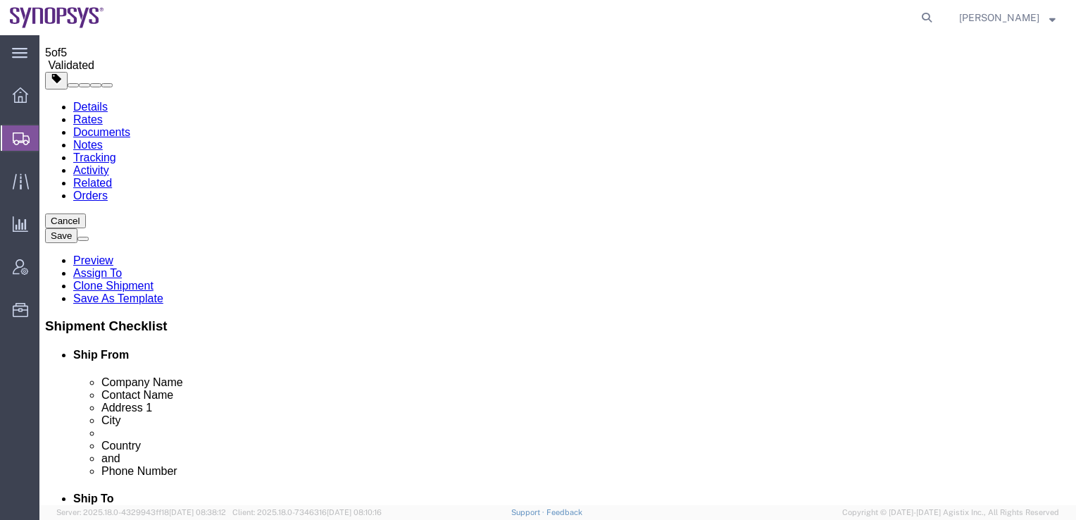
click input "Synopsys ([GEOGRAPHIC_DATA]) Co. Ltd."
drag, startPoint x: 287, startPoint y: 186, endPoint x: 142, endPoint y: 185, distance: 145.1
click div "Synopsys ([GEOGRAPHIC_DATA]) Co. Ltd."
paste input "Software Science and Technology([GEOGRAPHIC_DATA])Co.,"
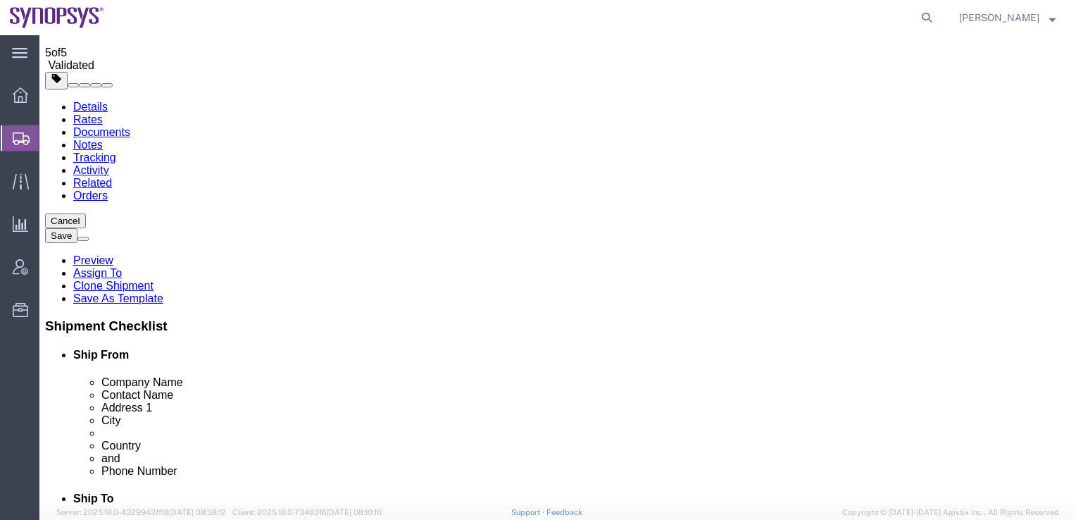
type input "Synopsys Software Science and Technology([GEOGRAPHIC_DATA])Co.,Ltd."
click div "Location Select Select My Profile Location [GEOGRAPHIC_DATA] DE04 Agrate Brianz…"
click link "Documents"
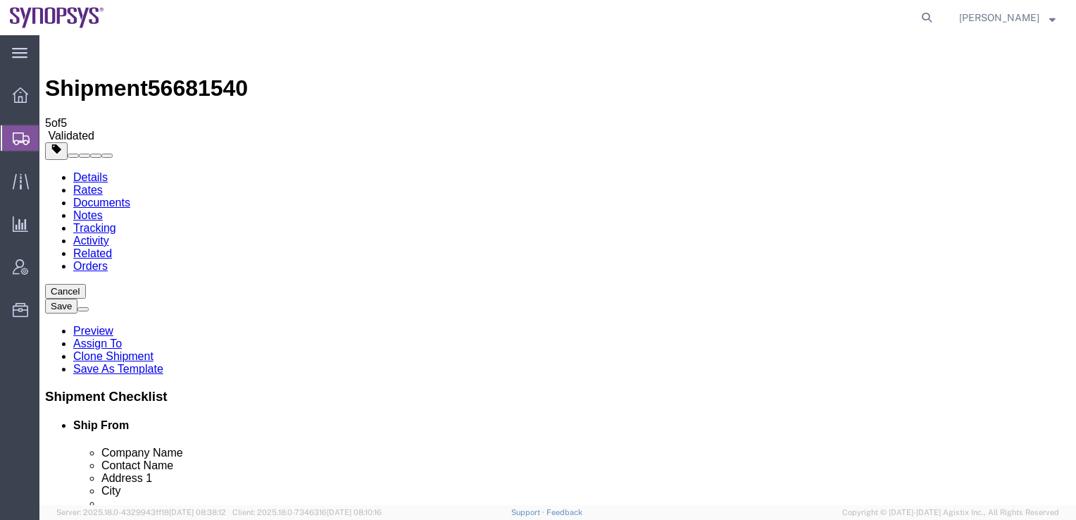
drag, startPoint x: 154, startPoint y: 297, endPoint x: 175, endPoint y: 287, distance: 23.3
click at [189, 75] on span "56681540" at bounding box center [198, 87] width 100 height 25
copy span "56681540"
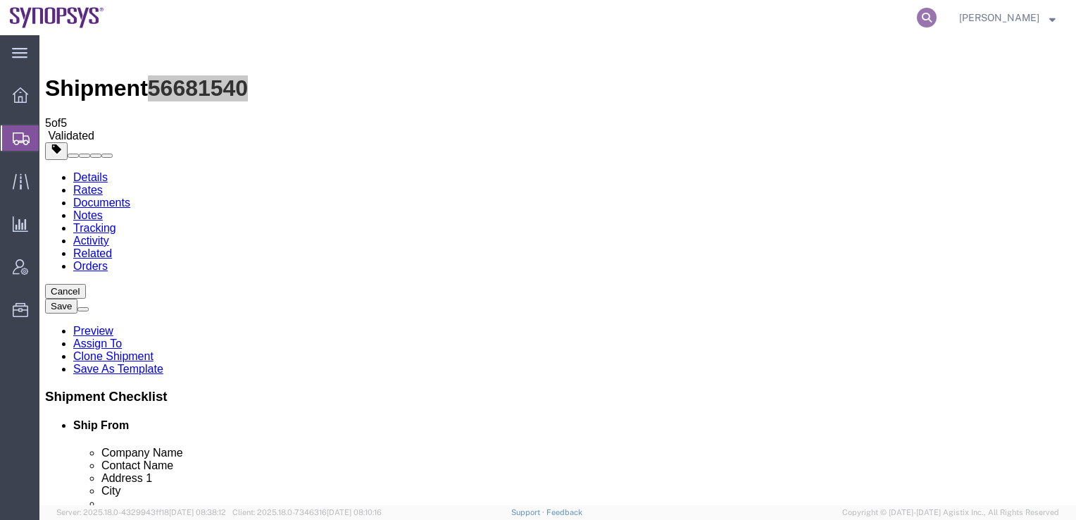
click at [937, 18] on icon at bounding box center [927, 18] width 20 height 20
paste input "56681512"
type input "56681512"
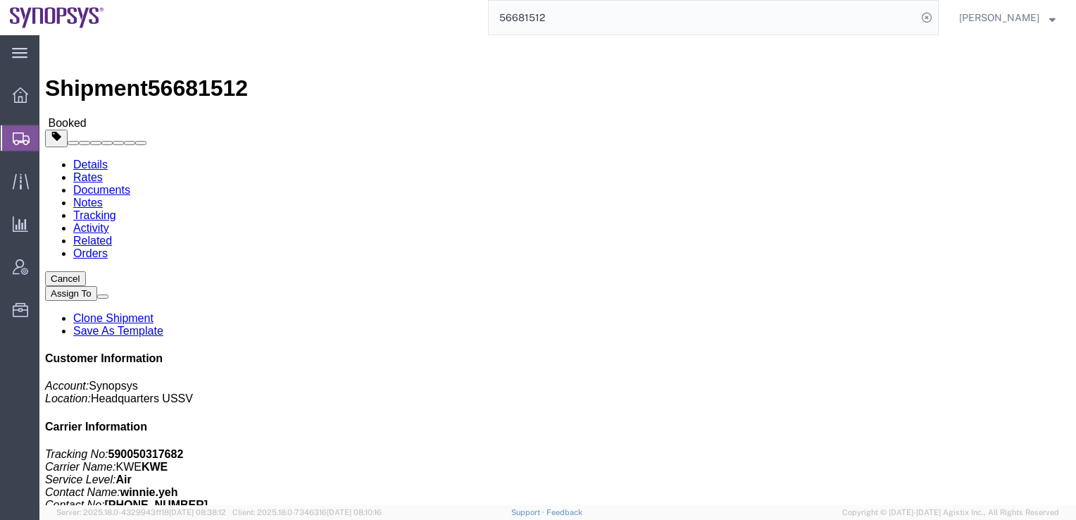
click link "Notes"
